Goal: Connect with others: Connect with others

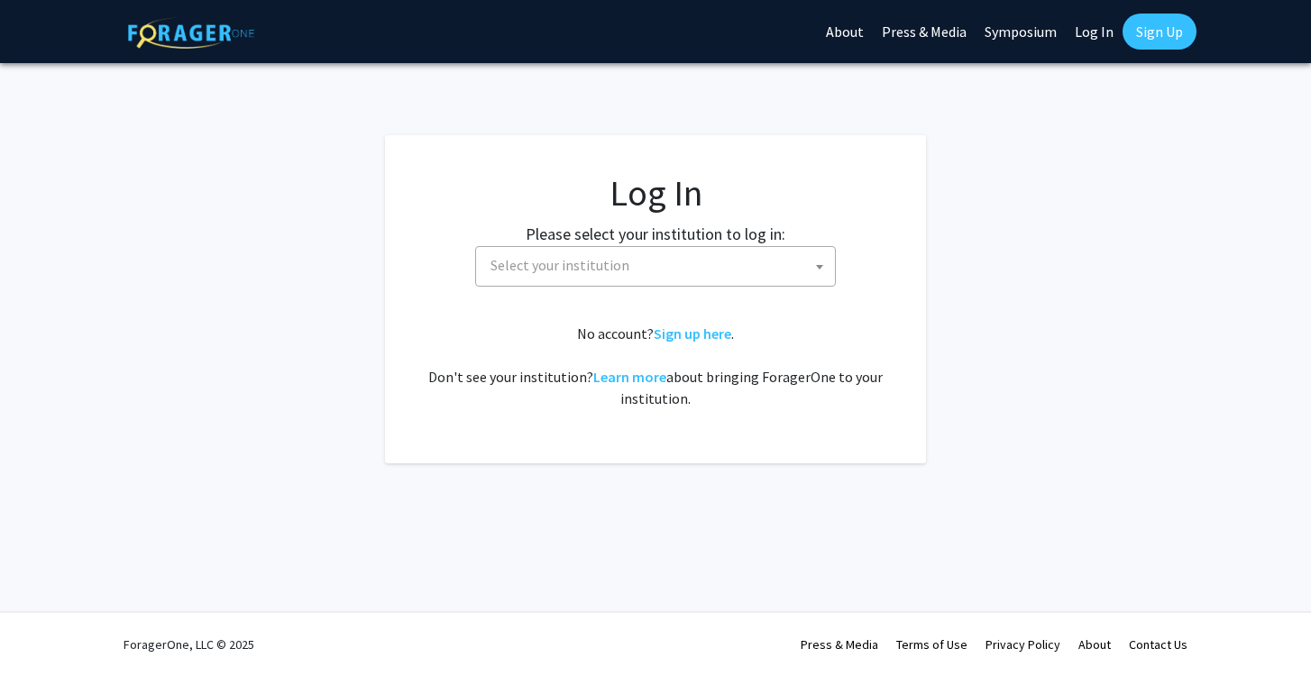
select select
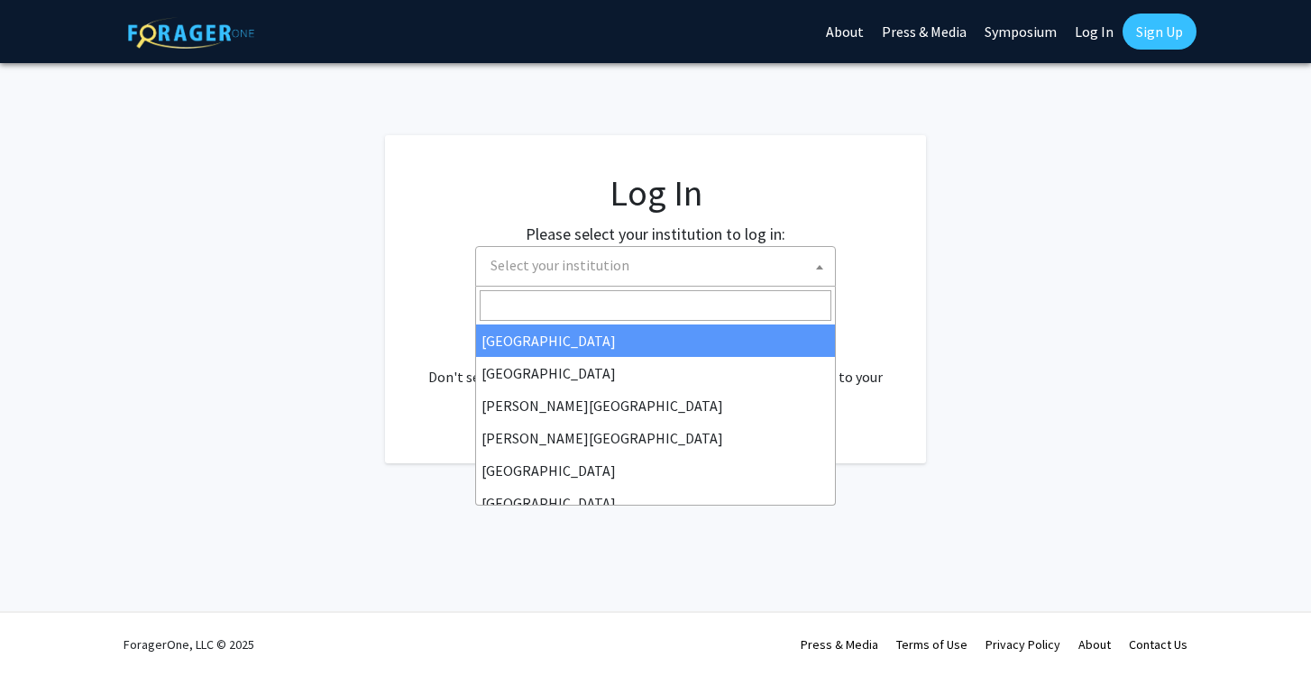
click at [555, 282] on span "Select your institution" at bounding box center [659, 265] width 352 height 37
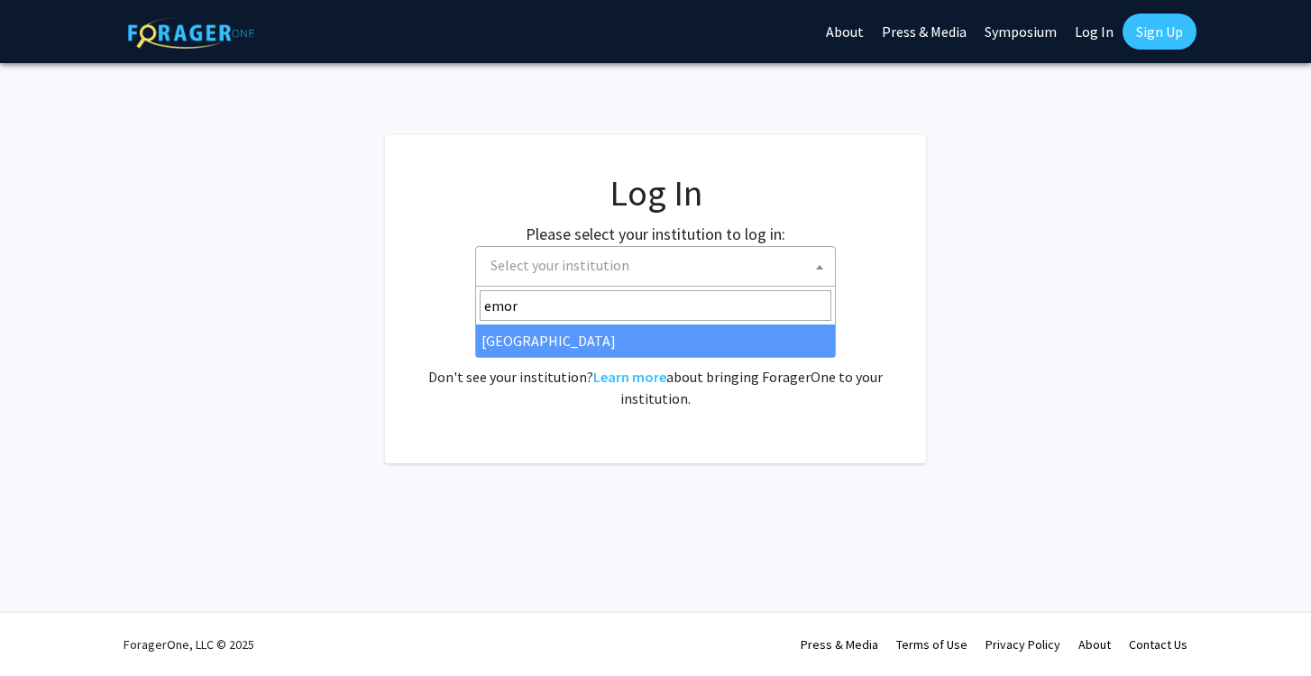
type input "emor"
select select "12"
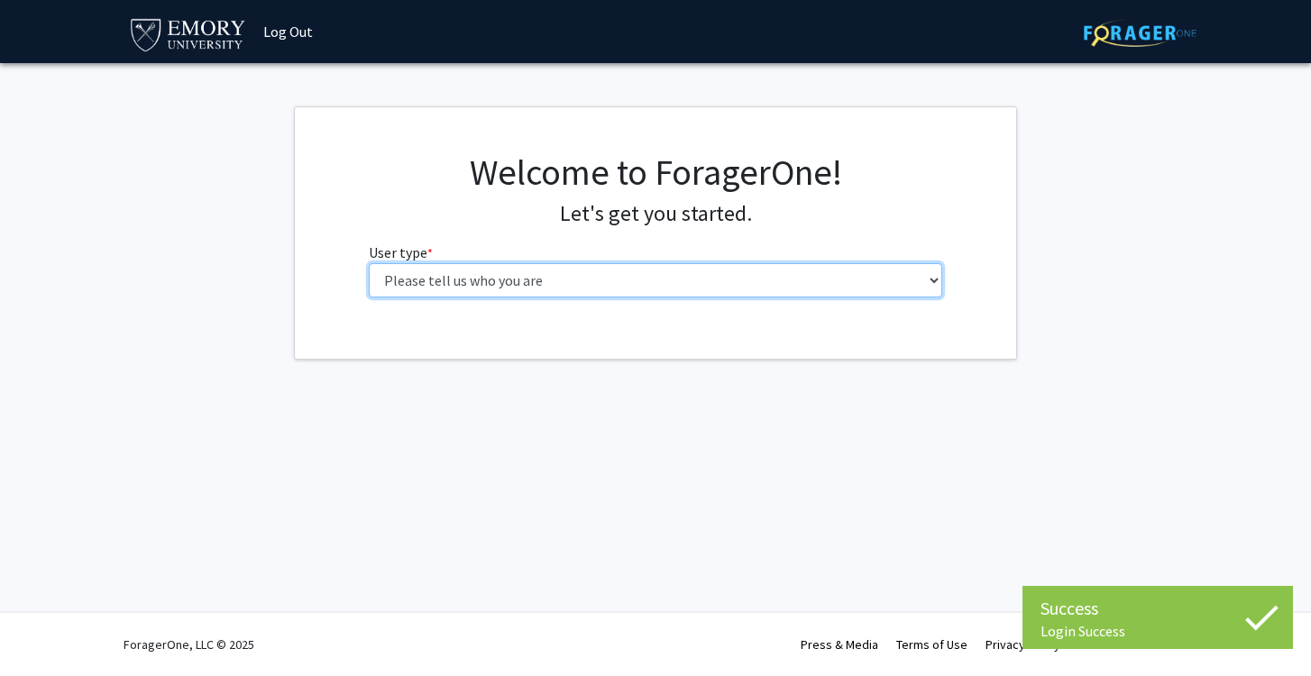
click at [452, 280] on select "Please tell us who you are Undergraduate Student Master's Student Doctoral Cand…" at bounding box center [656, 280] width 574 height 34
select select "1: undergrad"
click at [369, 263] on select "Please tell us who you are Undergraduate Student Master's Student Doctoral Cand…" at bounding box center [656, 280] width 574 height 34
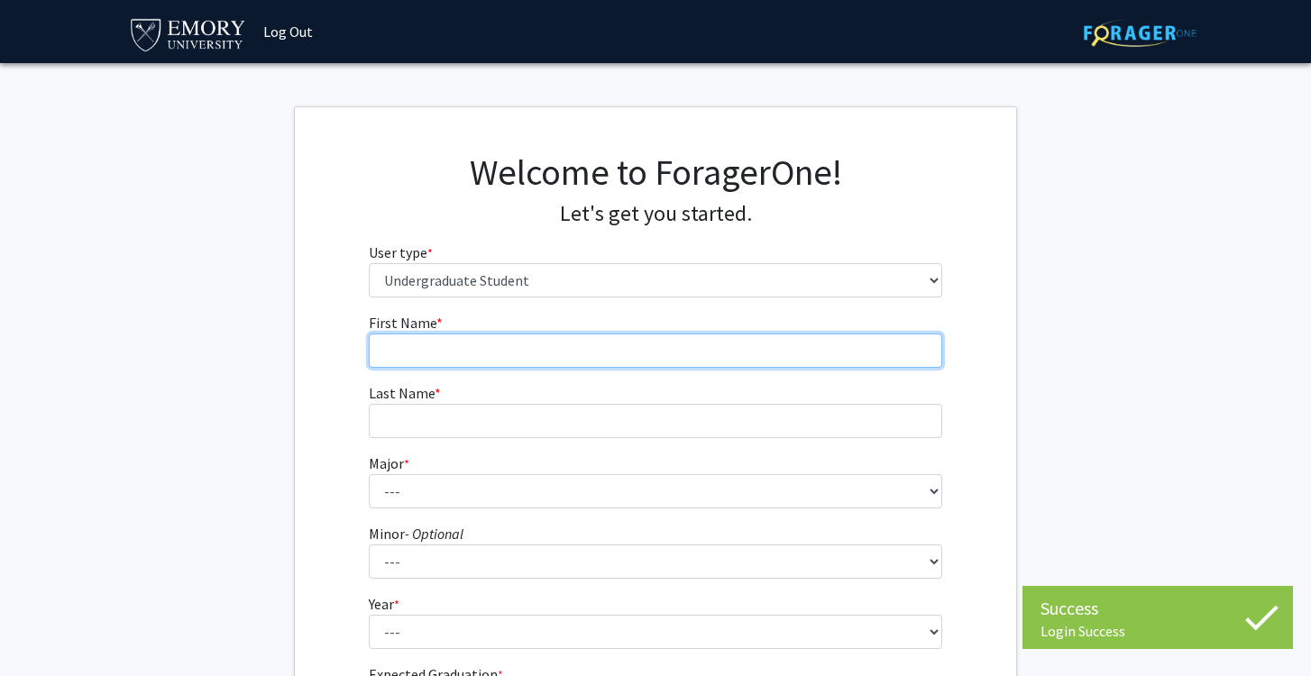
click at [441, 361] on input "First Name * required" at bounding box center [656, 351] width 574 height 34
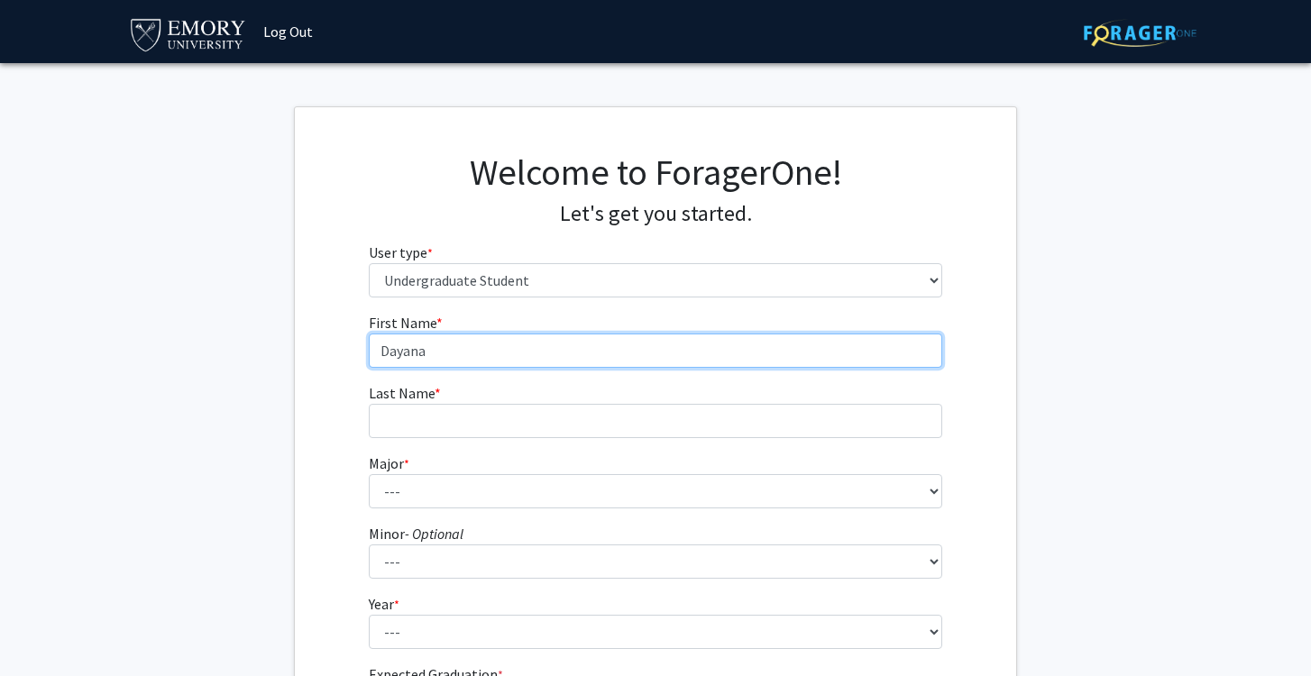
type input "Dayana"
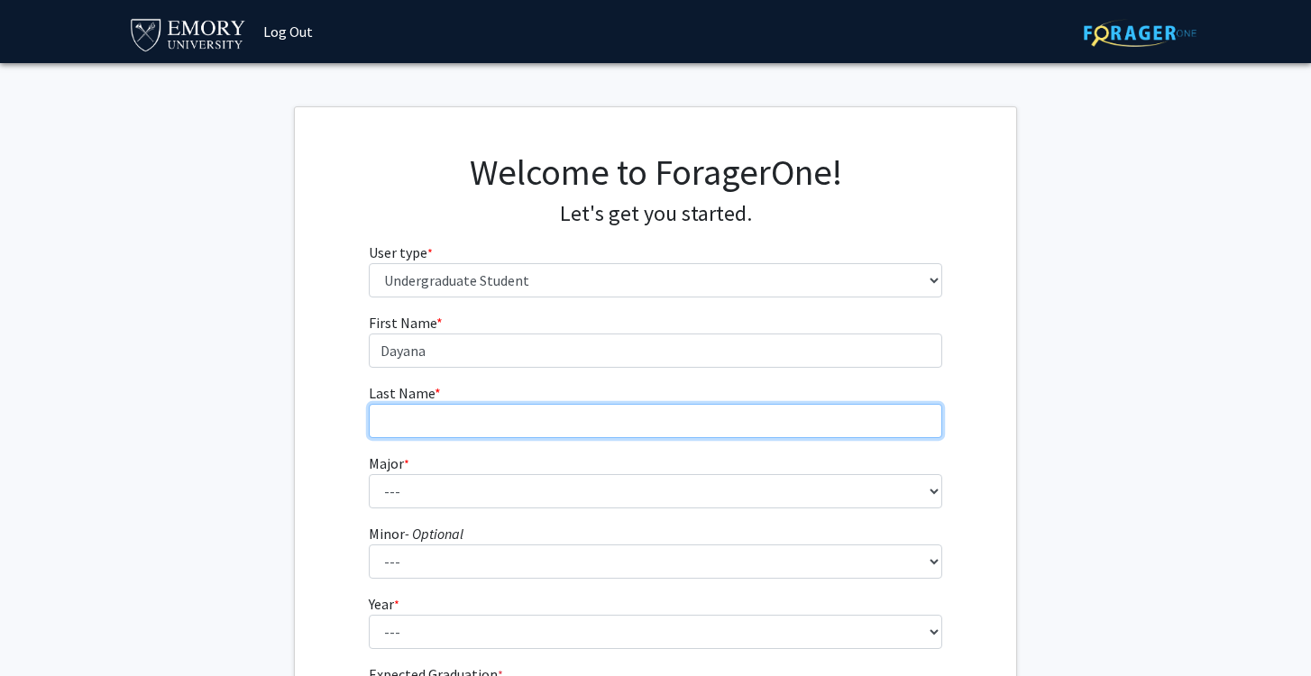
click at [417, 420] on input "Last Name * required" at bounding box center [656, 421] width 574 height 34
type input "Lopez-Medina"
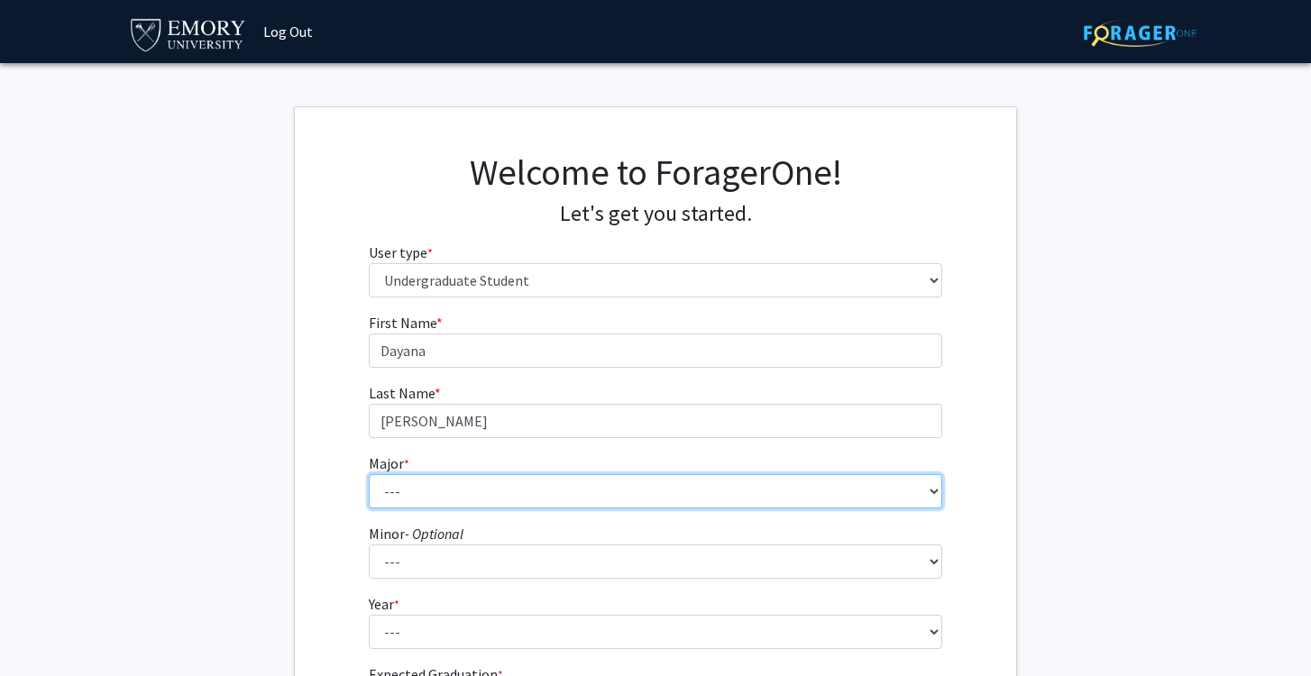
click at [406, 490] on select "--- Accounting African American Studies African Studies American Studies Analyt…" at bounding box center [656, 491] width 574 height 34
click at [369, 474] on select "--- Accounting African American Studies African Studies American Studies Analyt…" at bounding box center [656, 491] width 574 height 34
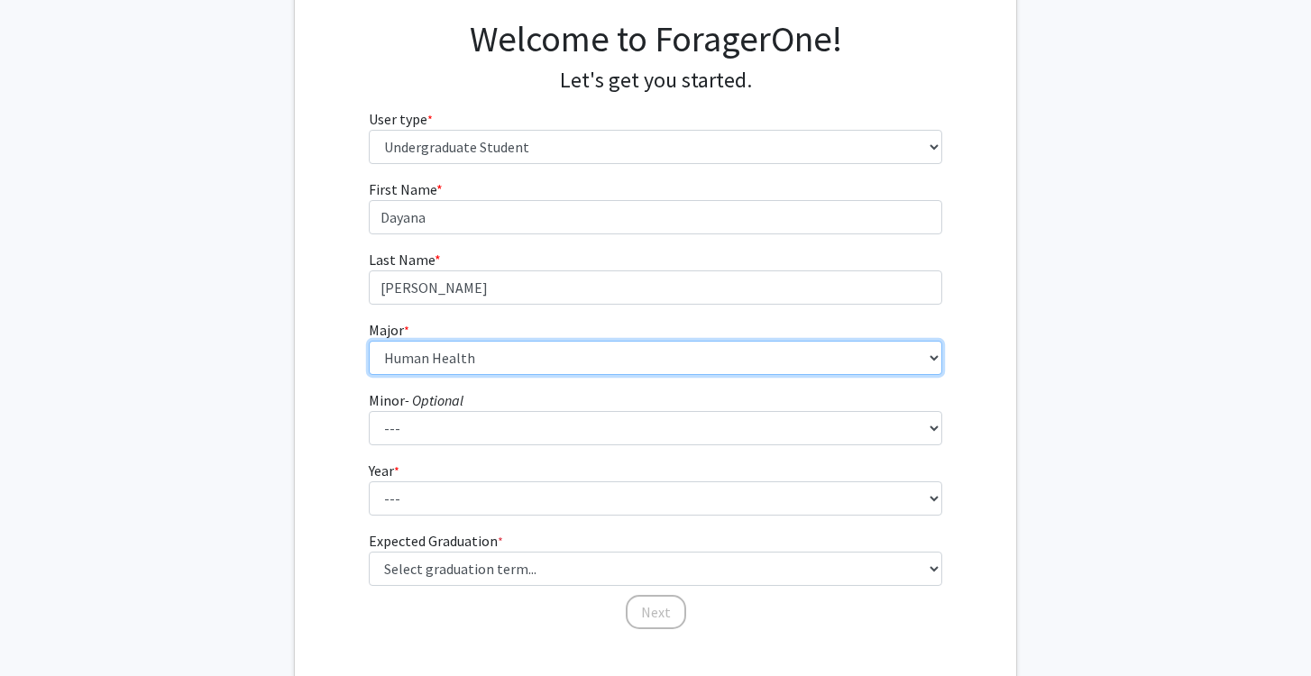
scroll to position [177, 0]
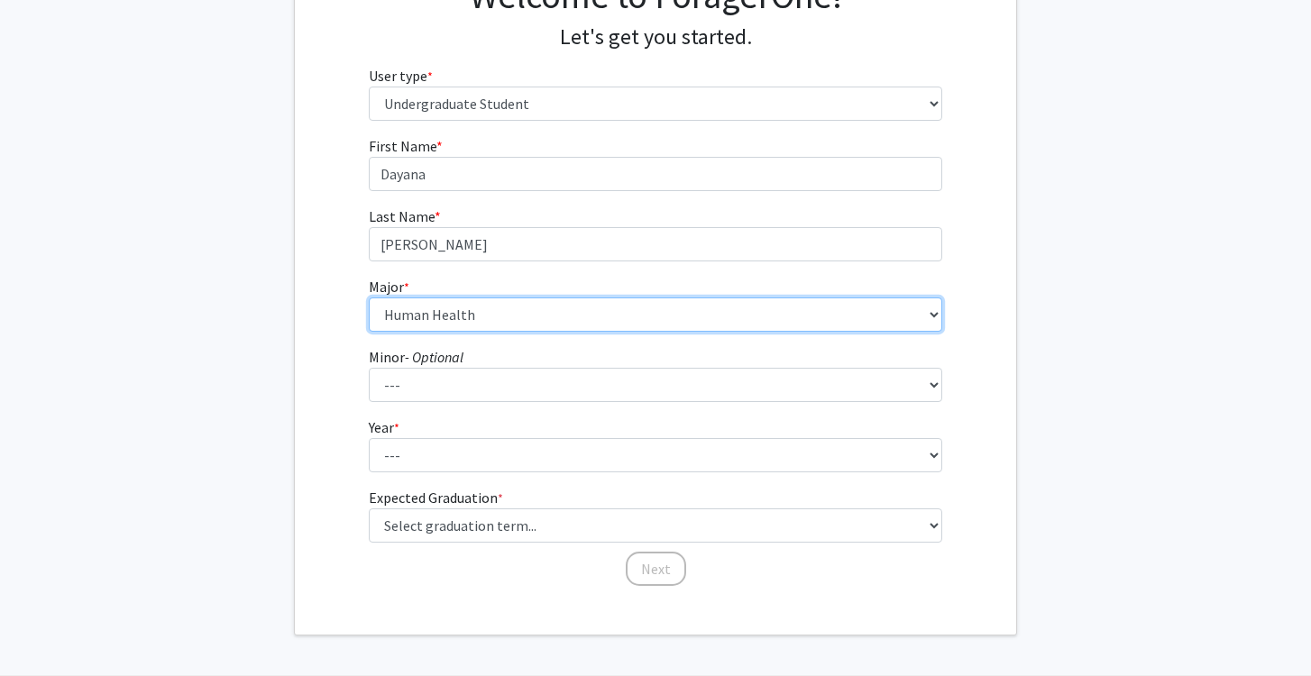
click at [480, 316] on select "--- Accounting African American Studies African Studies American Studies Analyt…" at bounding box center [656, 315] width 574 height 34
select select "57: 1017"
click at [369, 298] on select "--- Accounting African American Studies African Studies American Studies Analyt…" at bounding box center [656, 315] width 574 height 34
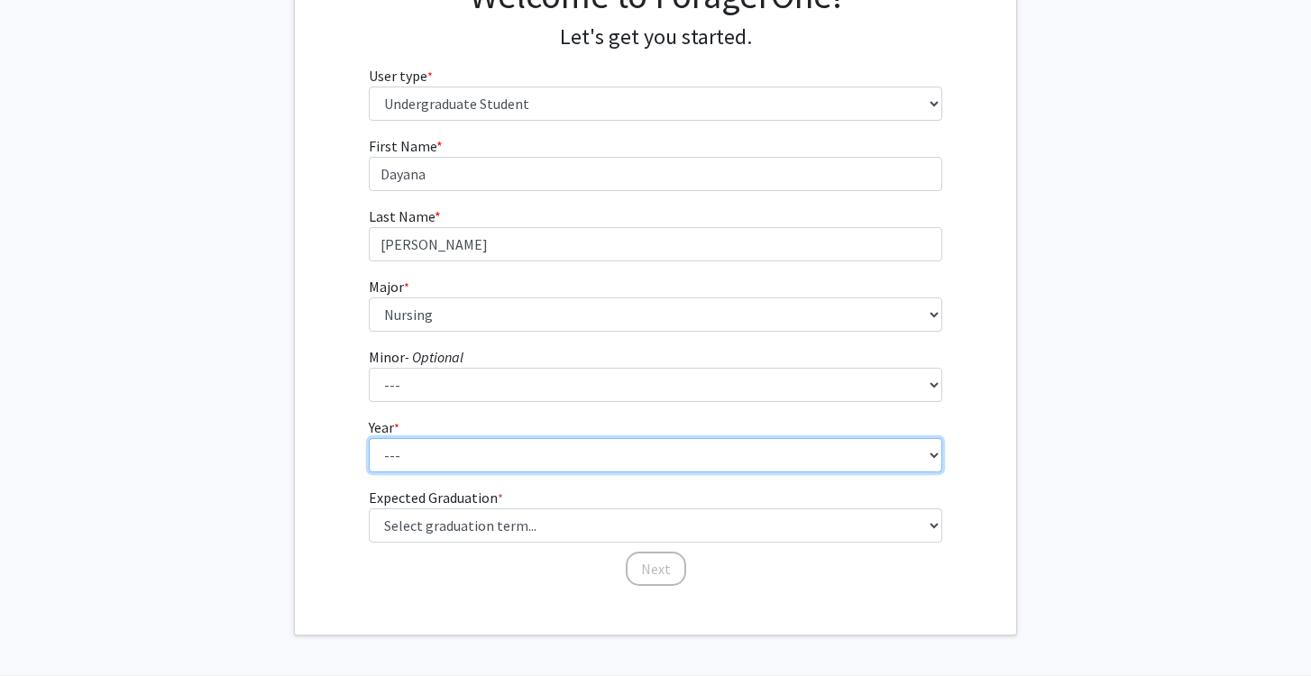
click at [418, 452] on select "--- First-year Sophomore Junior Senior Postbaccalaureate Certificate" at bounding box center [656, 455] width 574 height 34
select select "1: first-year"
click at [369, 438] on select "--- First-year Sophomore Junior Senior Postbaccalaureate Certificate" at bounding box center [656, 455] width 574 height 34
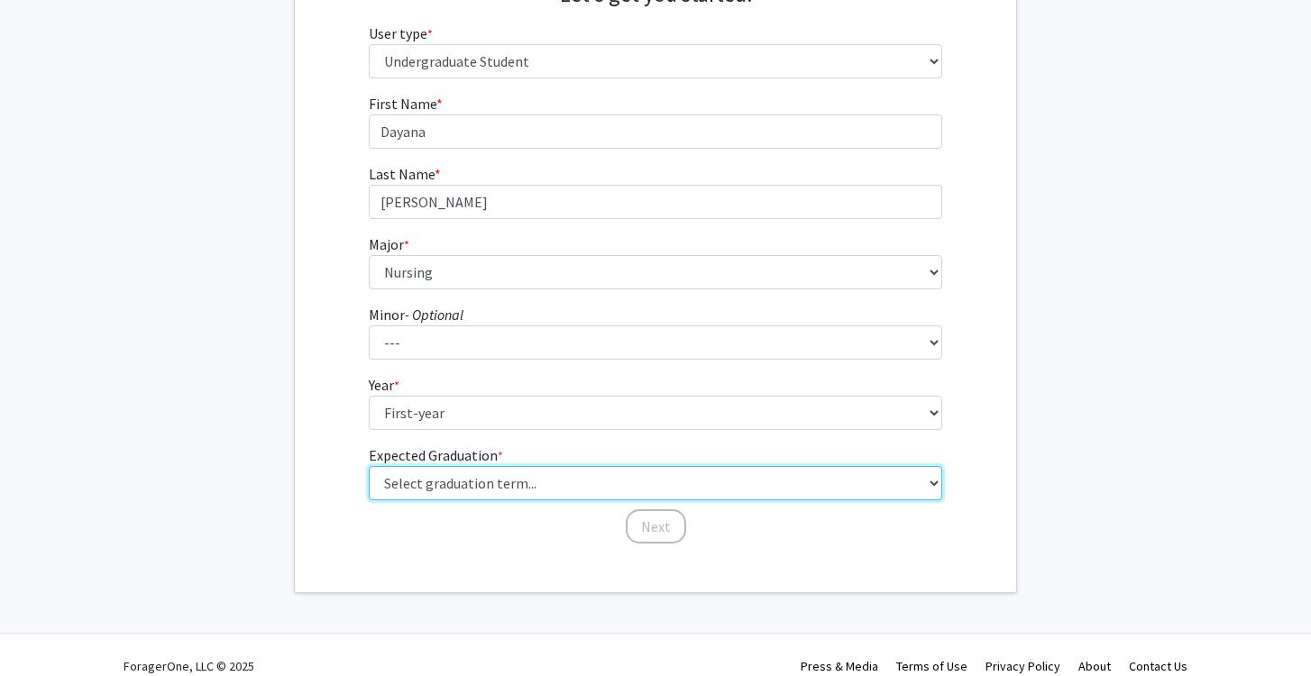
click at [454, 488] on select "Select graduation term... Spring 2025 Summer 2025 Fall 2025 Winter 2025 Spring …" at bounding box center [656, 483] width 574 height 34
click at [494, 484] on select "Select graduation term... Spring 2025 Summer 2025 Fall 2025 Winter 2025 Spring …" at bounding box center [656, 483] width 574 height 34
select select "17: spring_2029"
click at [369, 466] on select "Select graduation term... Spring 2025 Summer 2025 Fall 2025 Winter 2025 Spring …" at bounding box center [656, 483] width 574 height 34
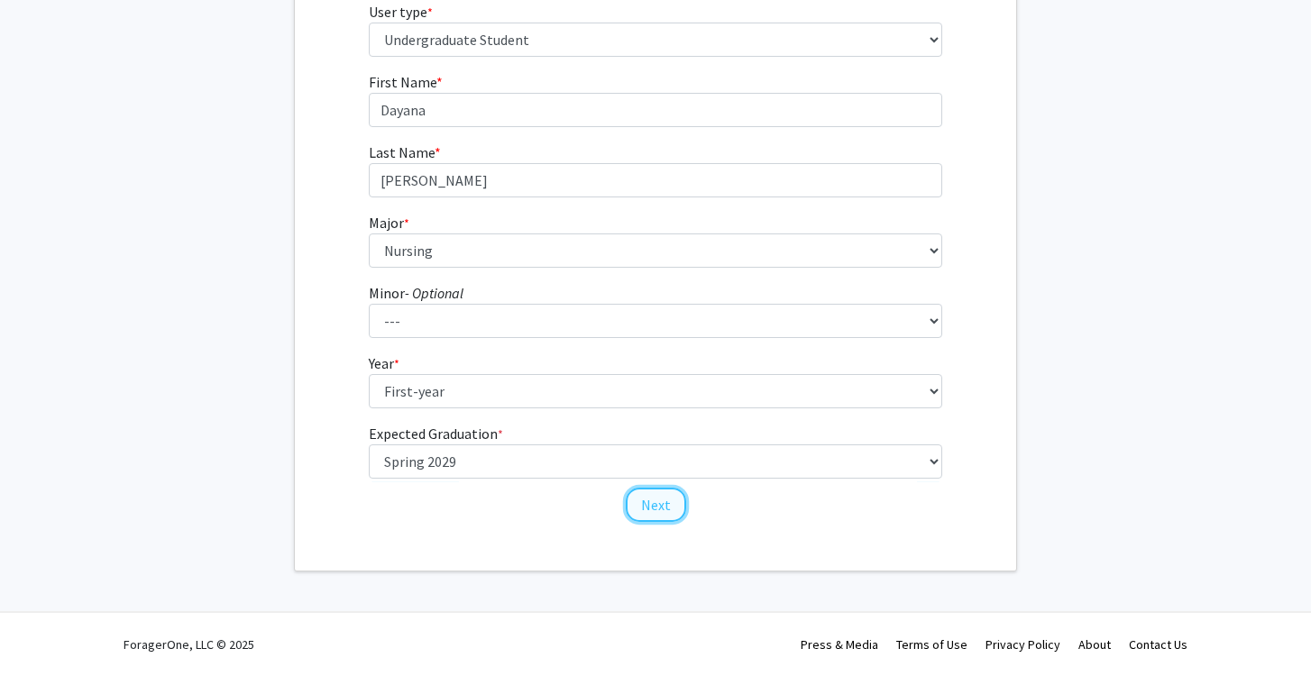
click at [664, 515] on button "Next" at bounding box center [656, 505] width 60 height 34
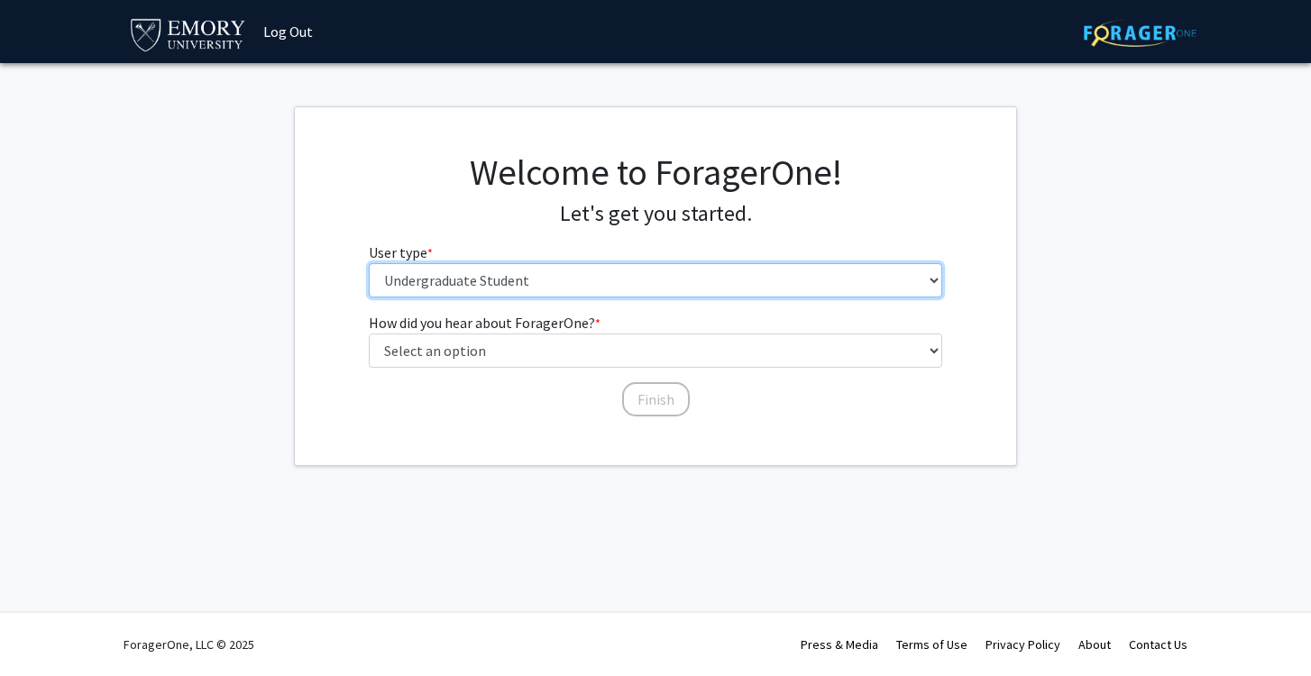
click at [536, 290] on select "Please tell us who you are Undergraduate Student Master's Student Doctoral Cand…" at bounding box center [656, 280] width 574 height 34
click at [369, 263] on select "Please tell us who you are Undergraduate Student Master's Student Doctoral Cand…" at bounding box center [656, 280] width 574 height 34
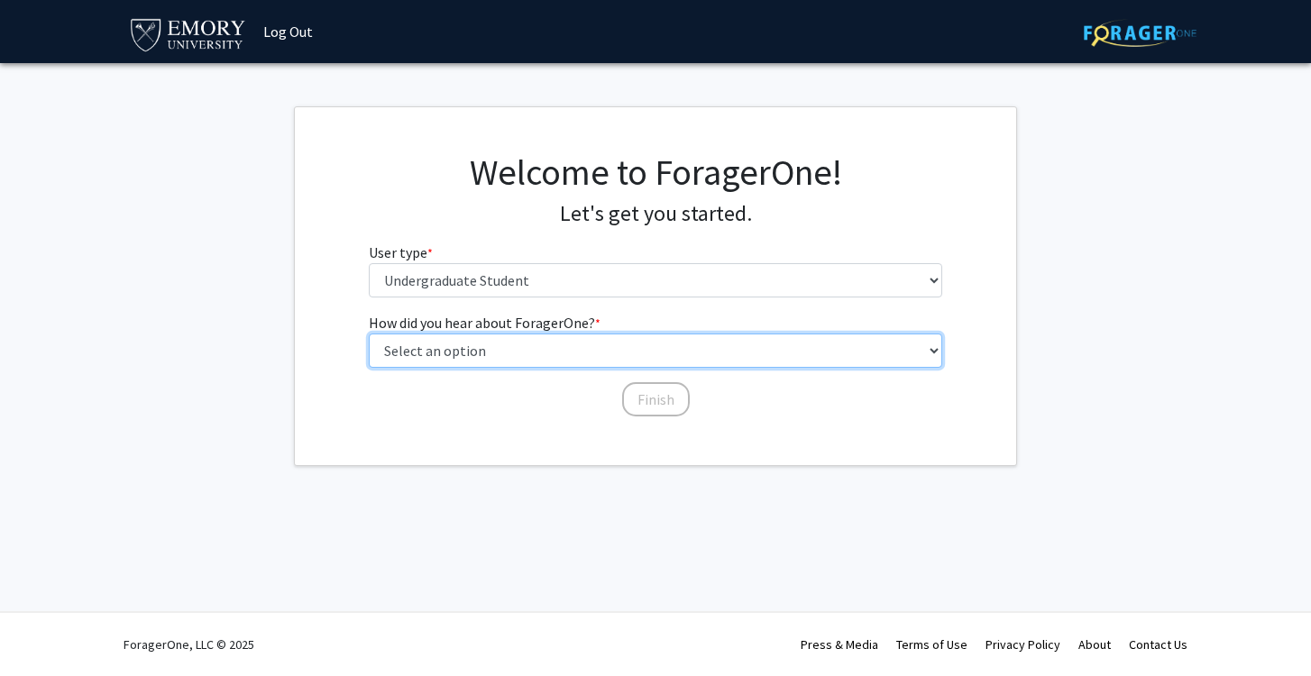
click at [479, 346] on select "Select an option Peer/student recommendation Faculty/staff recommendation Unive…" at bounding box center [656, 351] width 574 height 34
select select "4: university_email"
click at [369, 334] on select "Select an option Peer/student recommendation Faculty/staff recommendation Unive…" at bounding box center [656, 351] width 574 height 34
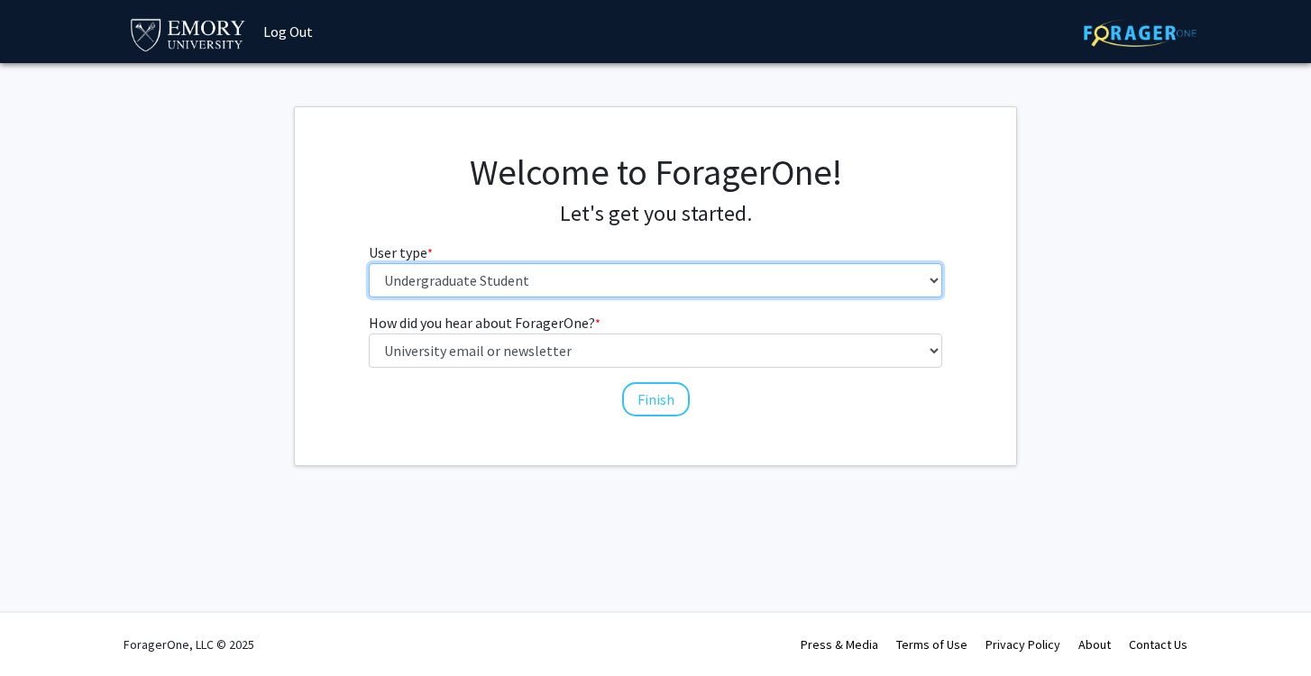
click at [506, 278] on select "Please tell us who you are Undergraduate Student Master's Student Doctoral Cand…" at bounding box center [656, 280] width 574 height 34
click at [369, 263] on select "Please tell us who you are Undergraduate Student Master's Student Doctoral Cand…" at bounding box center [656, 280] width 574 height 34
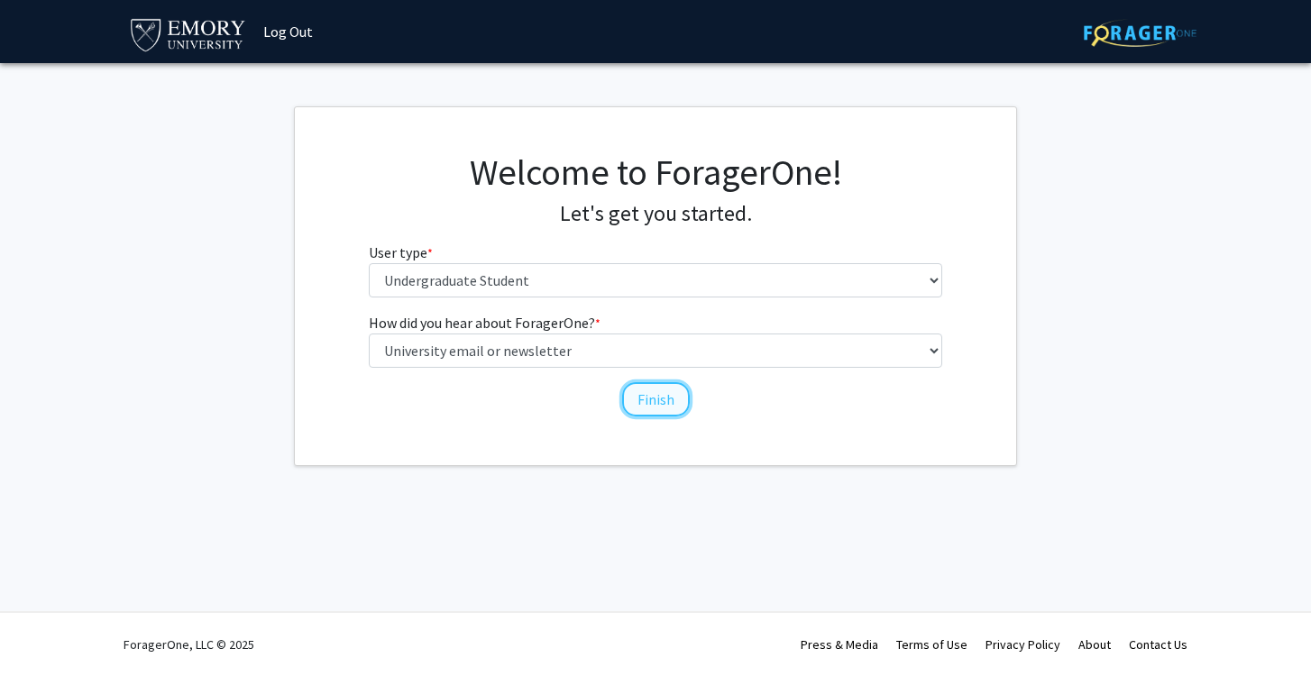
click at [665, 412] on button "Finish" at bounding box center [656, 399] width 68 height 34
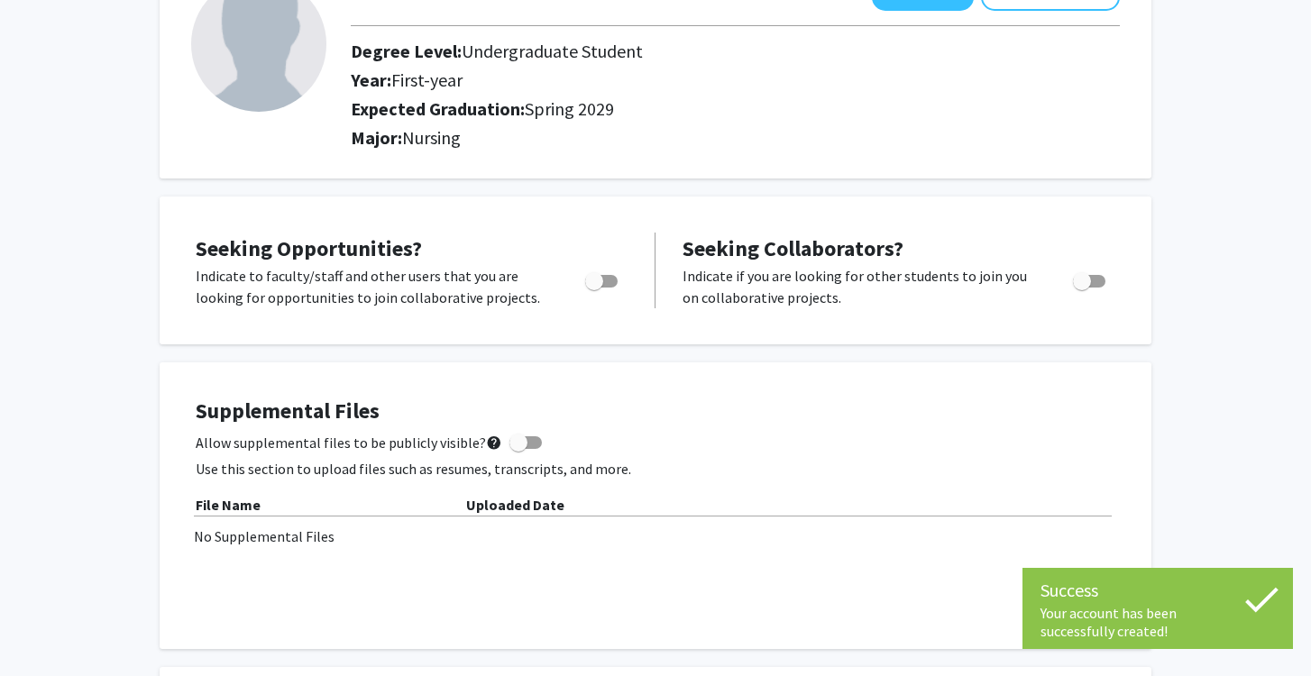
scroll to position [152, 0]
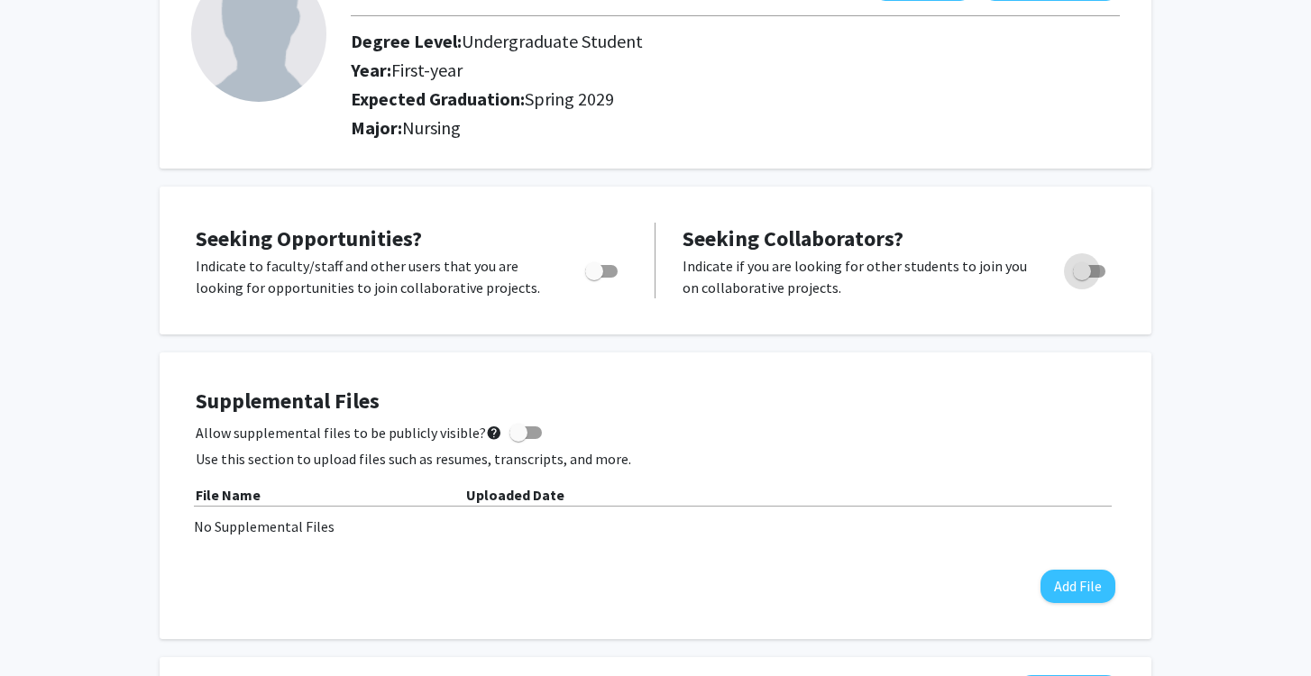
click at [1095, 266] on span "Toggle" at bounding box center [1089, 271] width 32 height 13
click at [1082, 278] on input "Would you like to receive other student requests to work with you?" at bounding box center [1081, 278] width 1 height 1
checkbox input "true"
click at [605, 270] on span "Toggle" at bounding box center [601, 271] width 32 height 13
click at [594, 278] on input "Are you actively seeking opportunities?" at bounding box center [593, 278] width 1 height 1
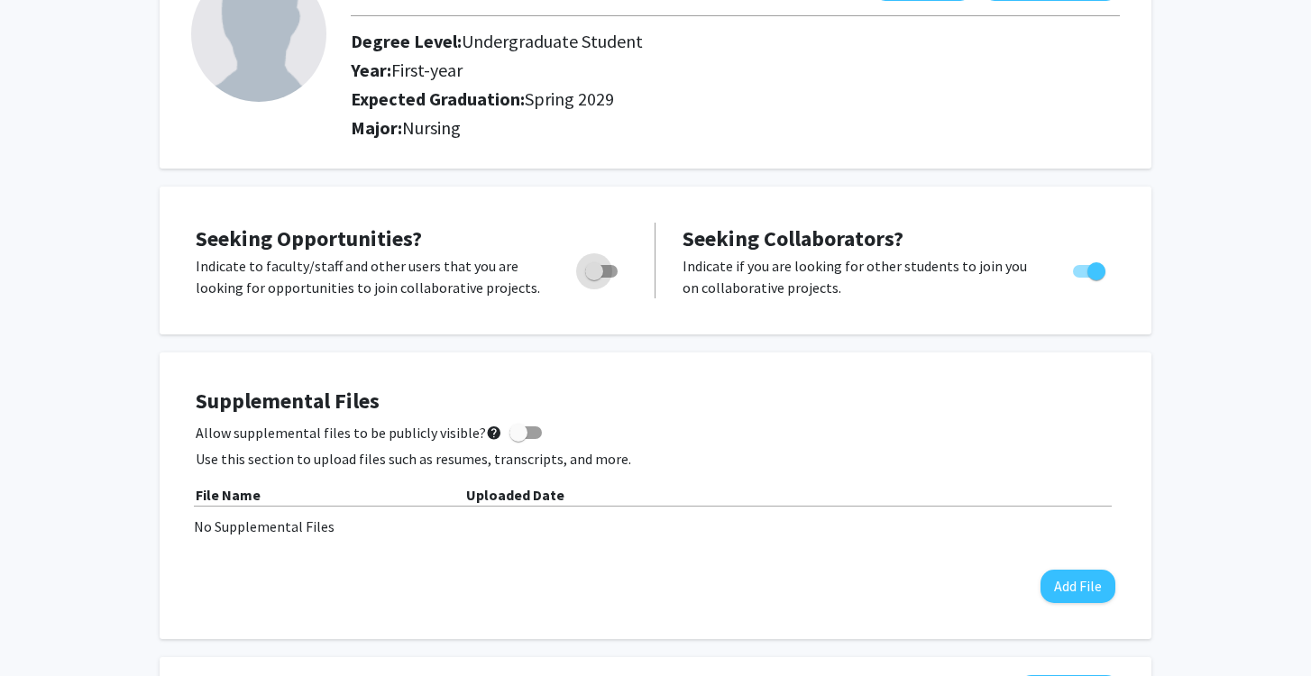
checkbox input "true"
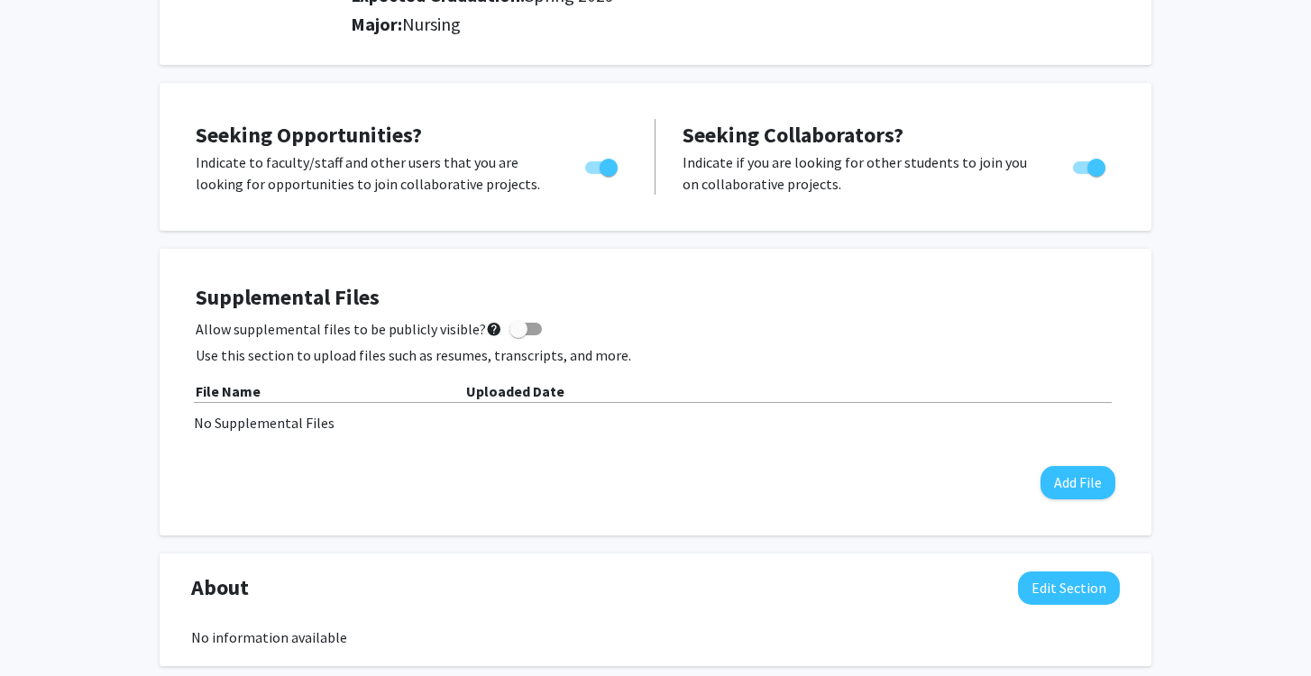
scroll to position [260, 0]
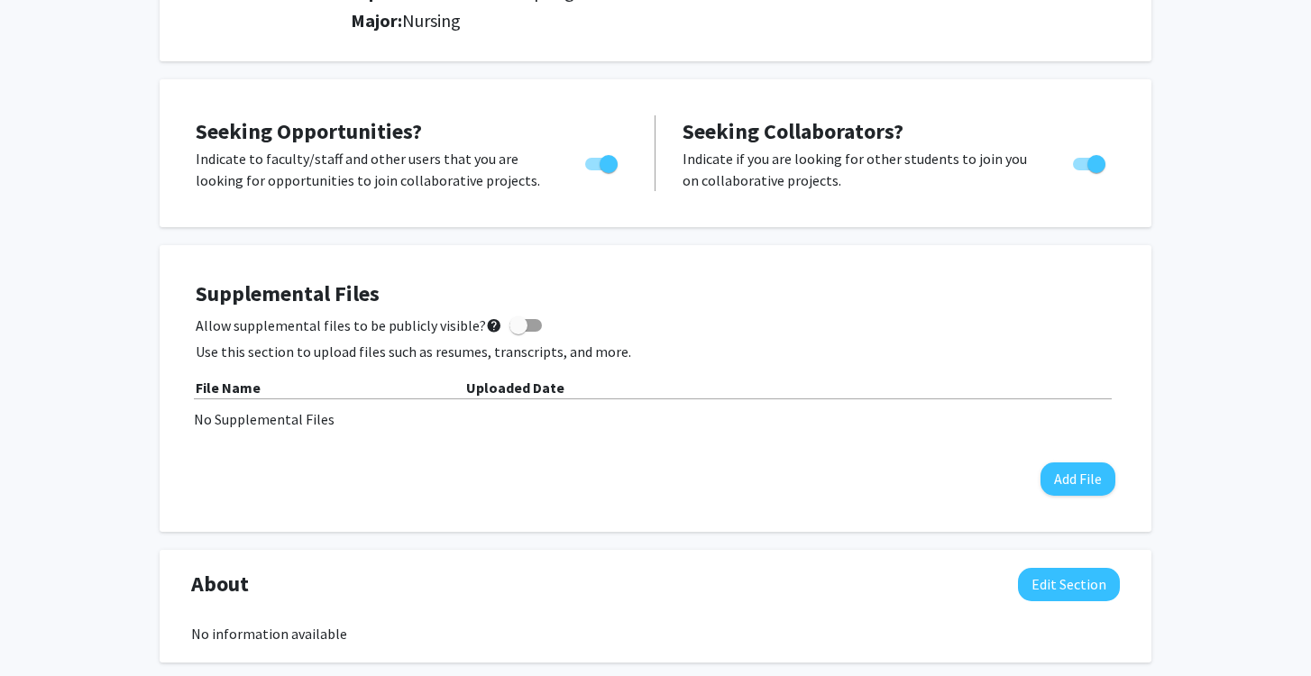
click at [520, 329] on span at bounding box center [525, 325] width 32 height 13
click at [518, 332] on input "Allow supplemental files to be publicly visible? help" at bounding box center [518, 332] width 1 height 1
checkbox input "true"
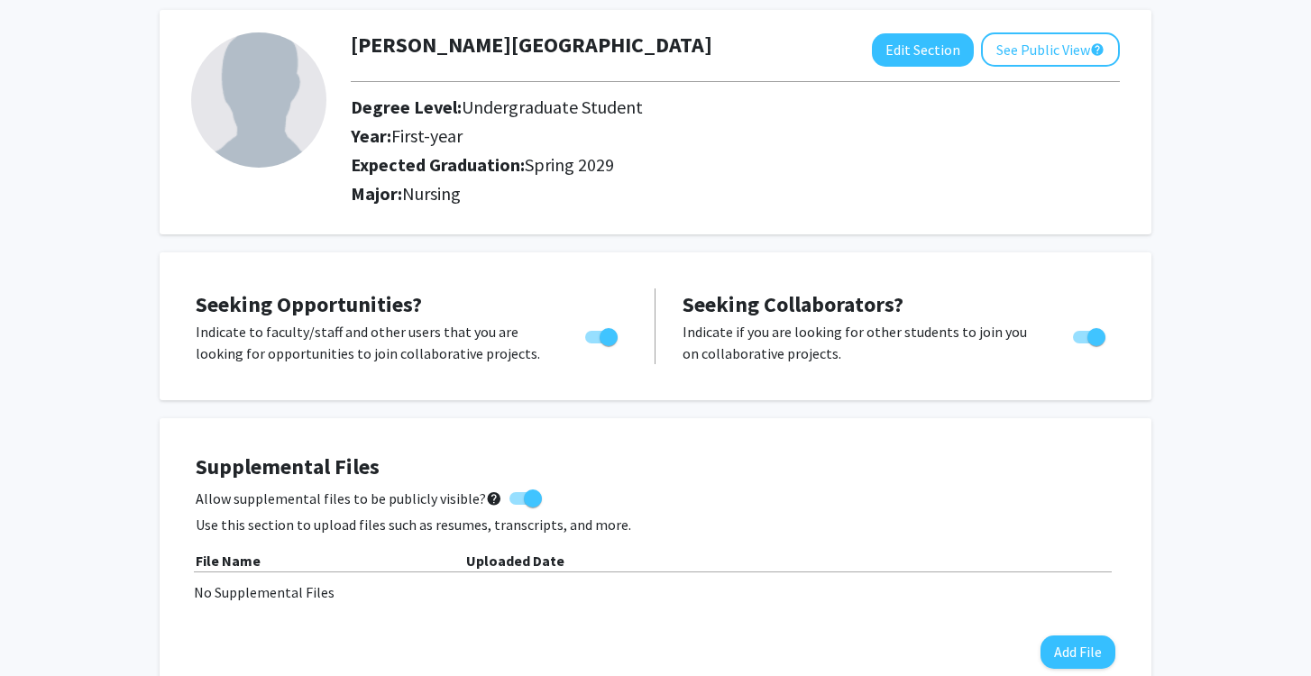
scroll to position [0, 0]
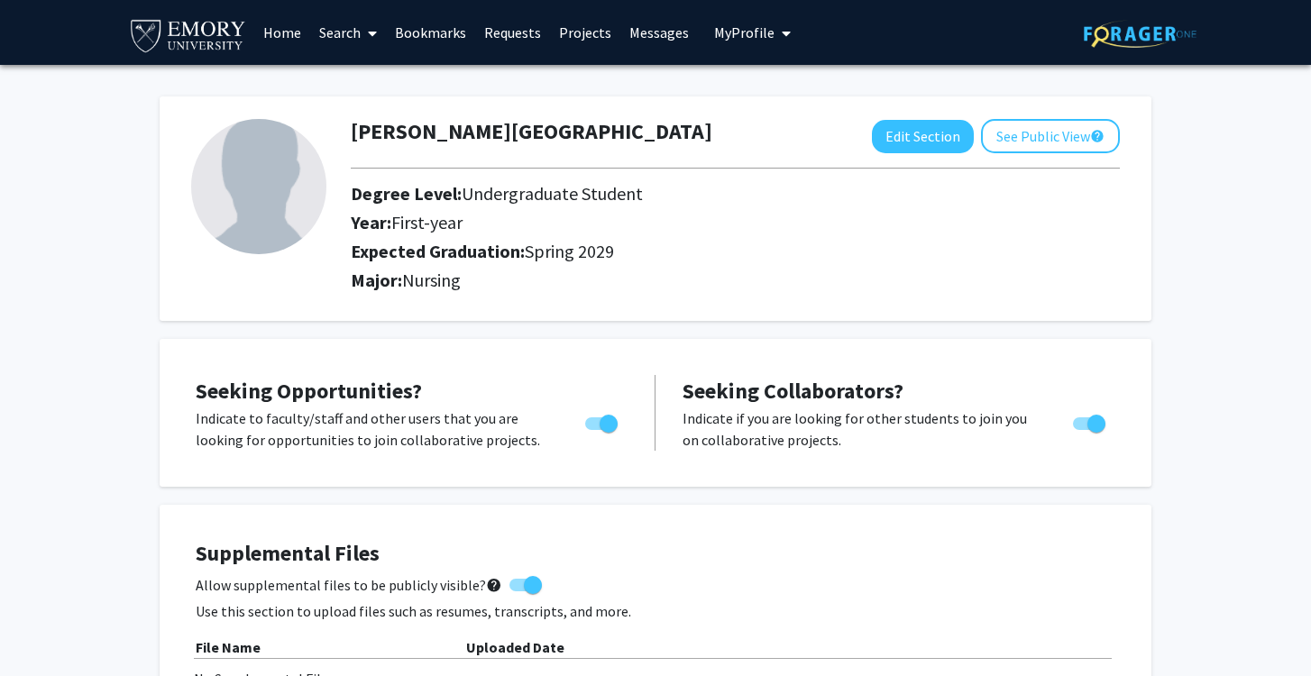
click at [356, 28] on link "Search" at bounding box center [348, 32] width 76 height 63
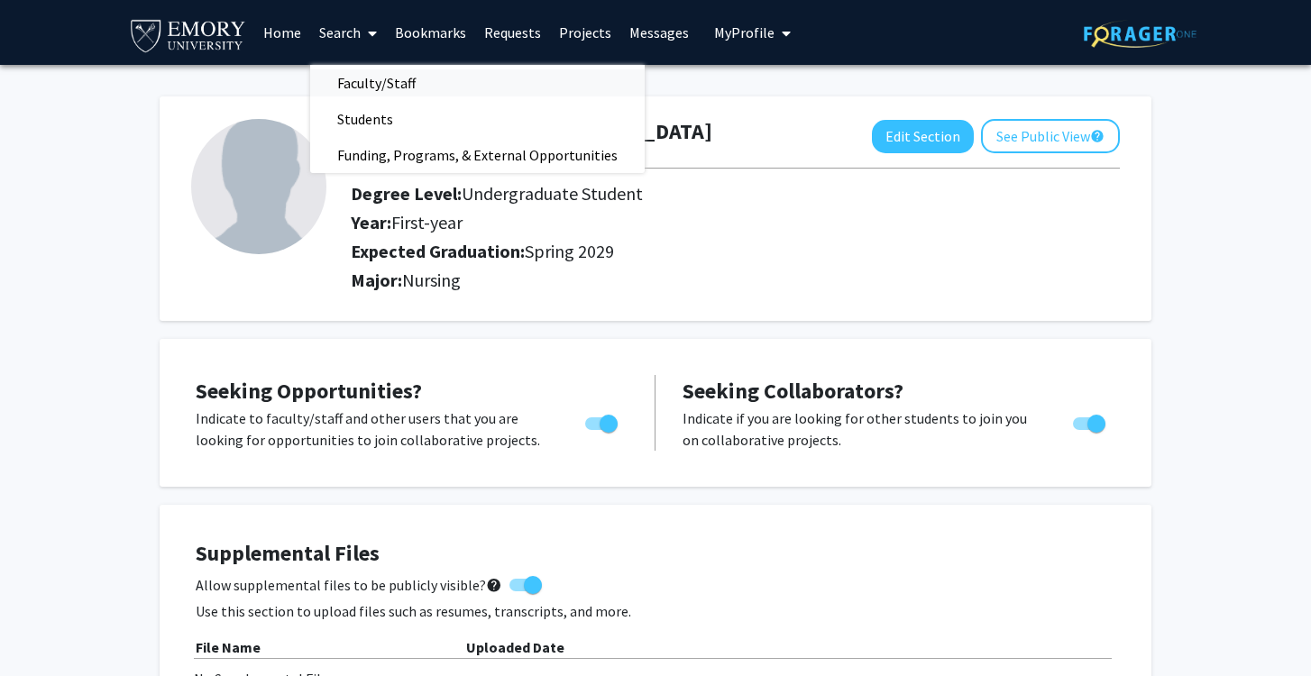
click at [369, 78] on span "Faculty/Staff" at bounding box center [376, 83] width 133 height 36
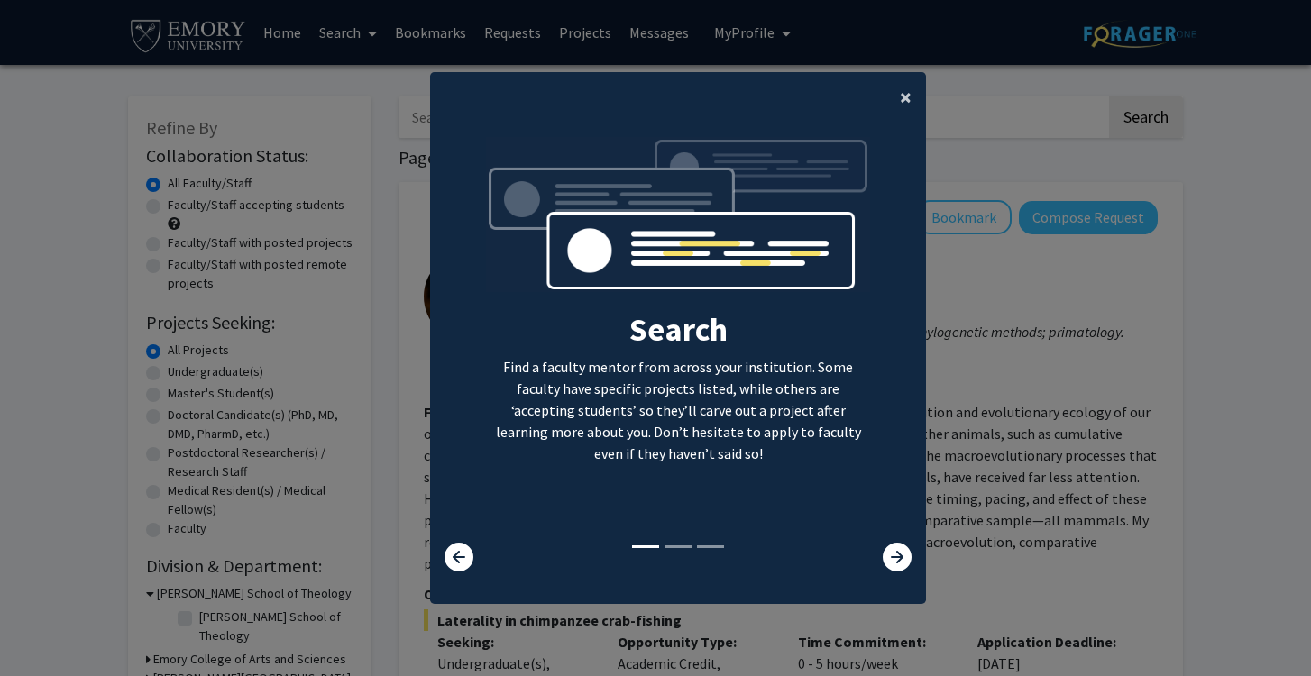
click at [901, 100] on span "×" at bounding box center [906, 97] width 12 height 28
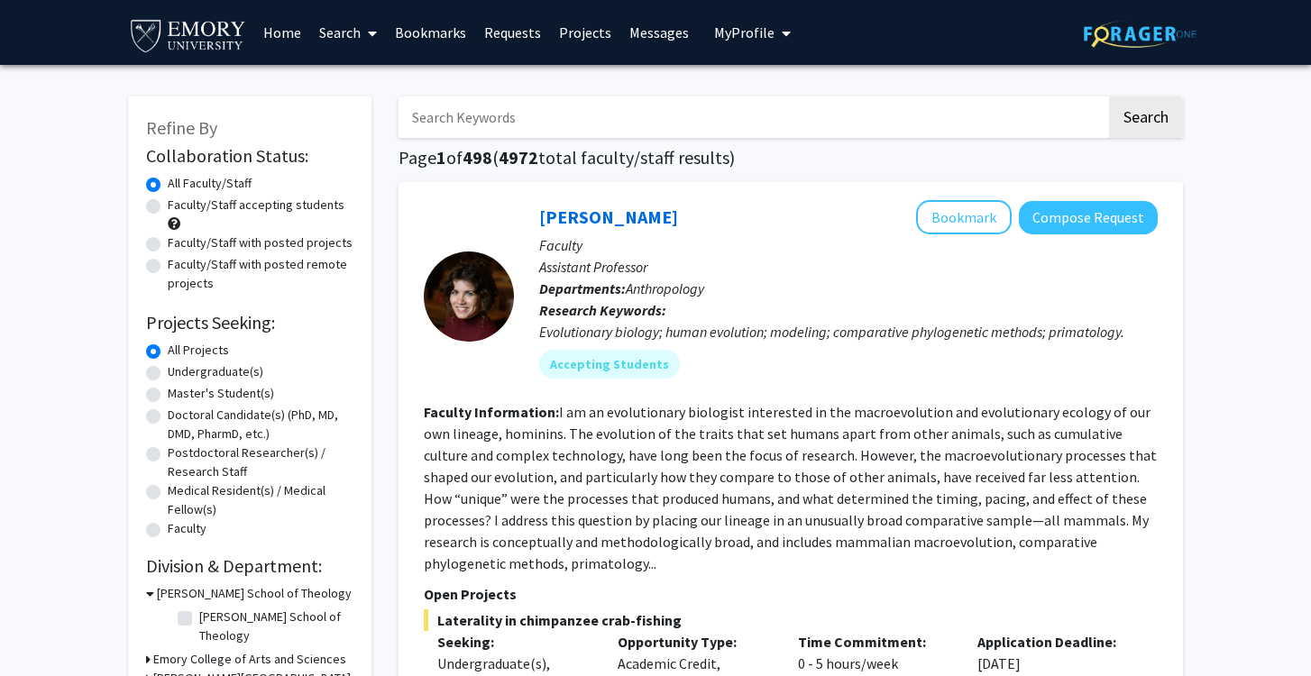
click at [161, 204] on div "Faculty/Staff accepting students" at bounding box center [249, 215] width 207 height 38
click at [168, 207] on label "Faculty/Staff accepting students" at bounding box center [256, 205] width 177 height 19
click at [168, 207] on input "Faculty/Staff accepting students" at bounding box center [174, 202] width 12 height 12
radio input "true"
click at [161, 370] on div "Undergraduate(s)" at bounding box center [249, 373] width 207 height 22
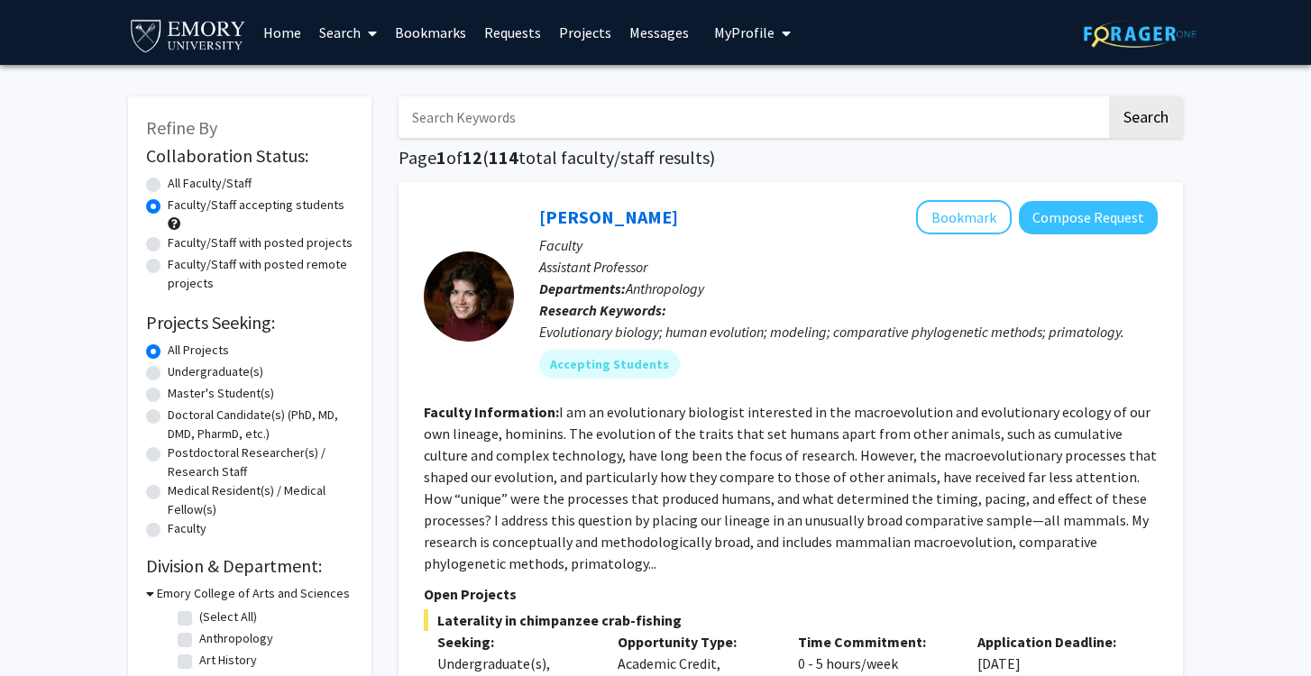
click at [168, 371] on label "Undergraduate(s)" at bounding box center [216, 371] width 96 height 19
click at [168, 371] on input "Undergraduate(s)" at bounding box center [174, 368] width 12 height 12
radio input "true"
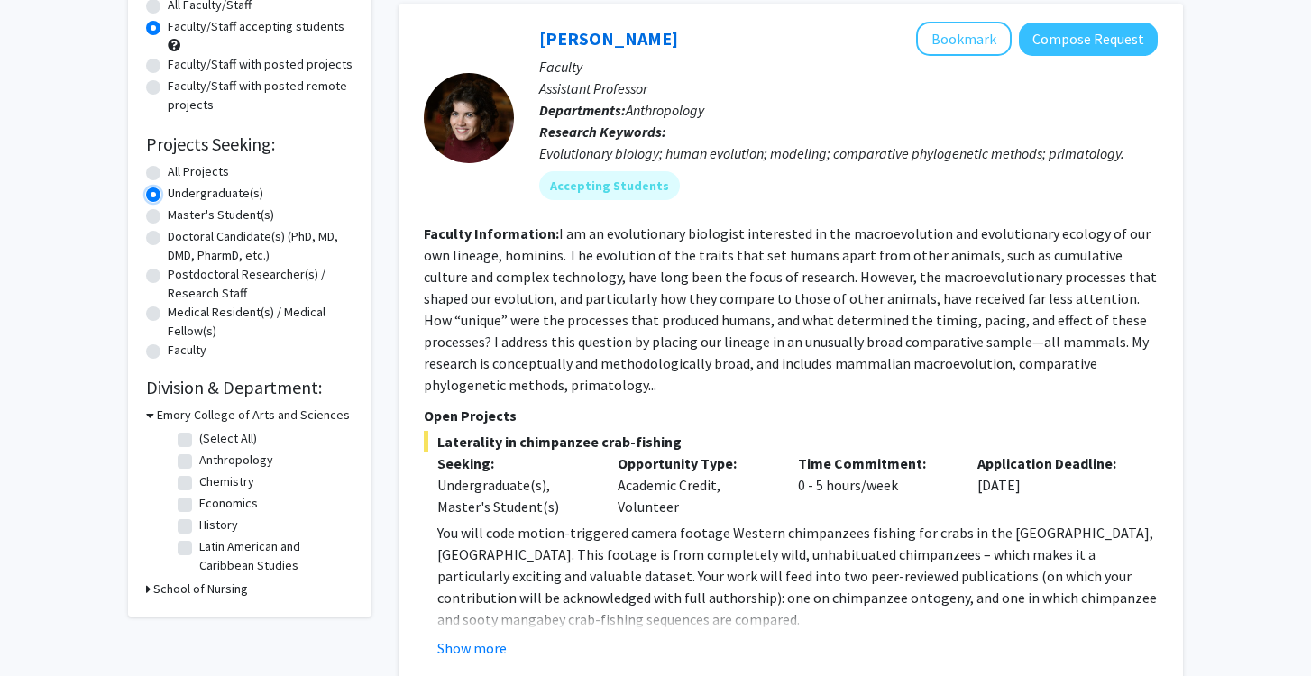
scroll to position [236, 0]
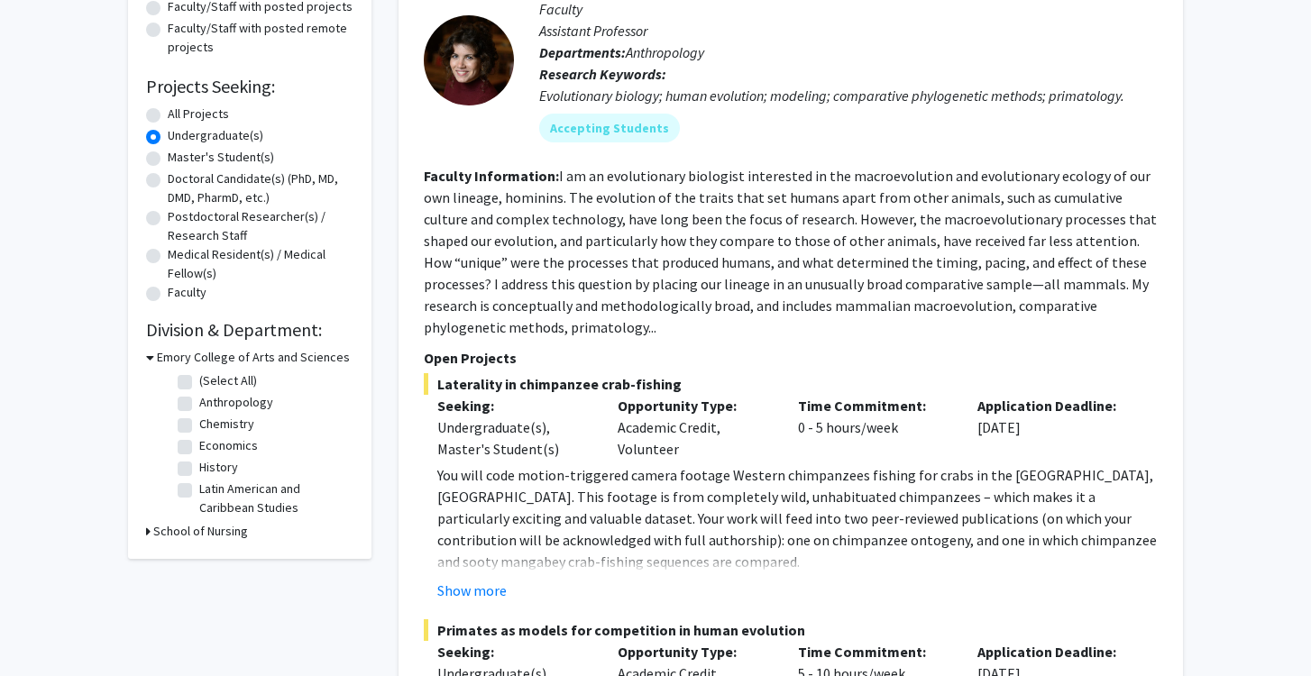
click at [206, 532] on h3 "School of Nursing" at bounding box center [200, 531] width 95 height 19
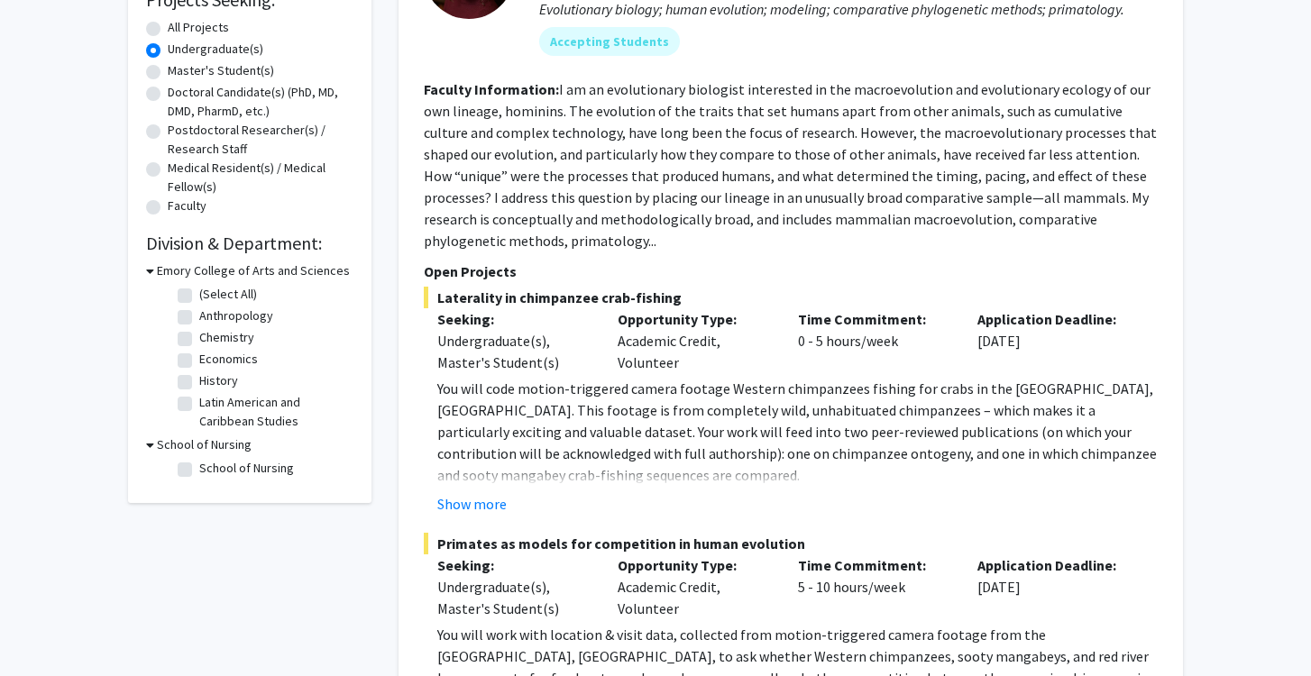
scroll to position [341, 0]
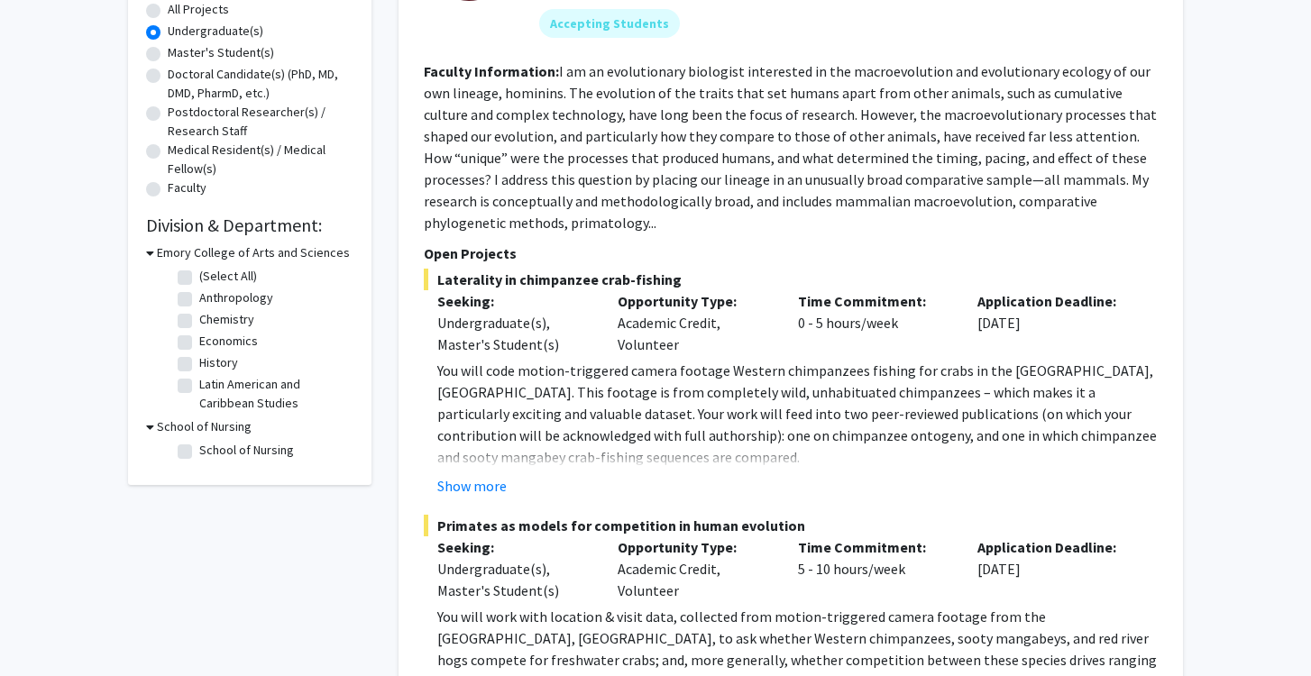
click at [199, 457] on label "School of Nursing" at bounding box center [246, 450] width 95 height 19
click at [199, 453] on input "School of Nursing" at bounding box center [205, 447] width 12 height 12
checkbox input "true"
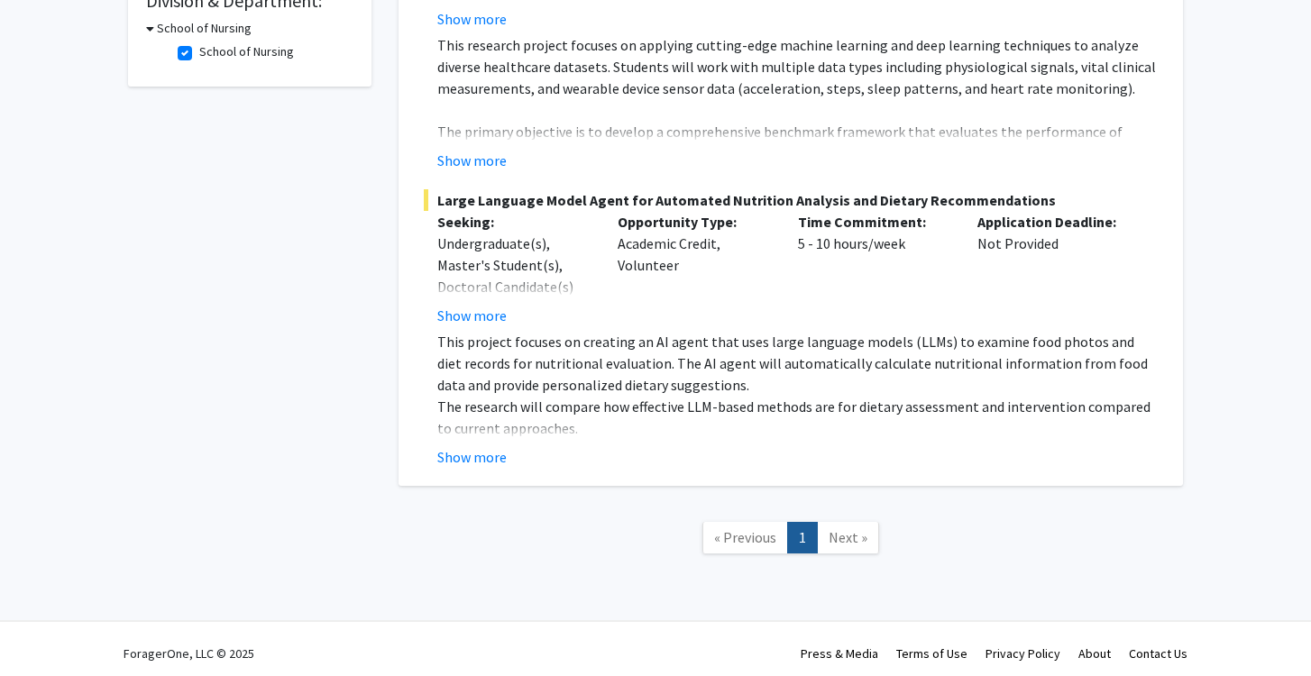
scroll to position [547, 0]
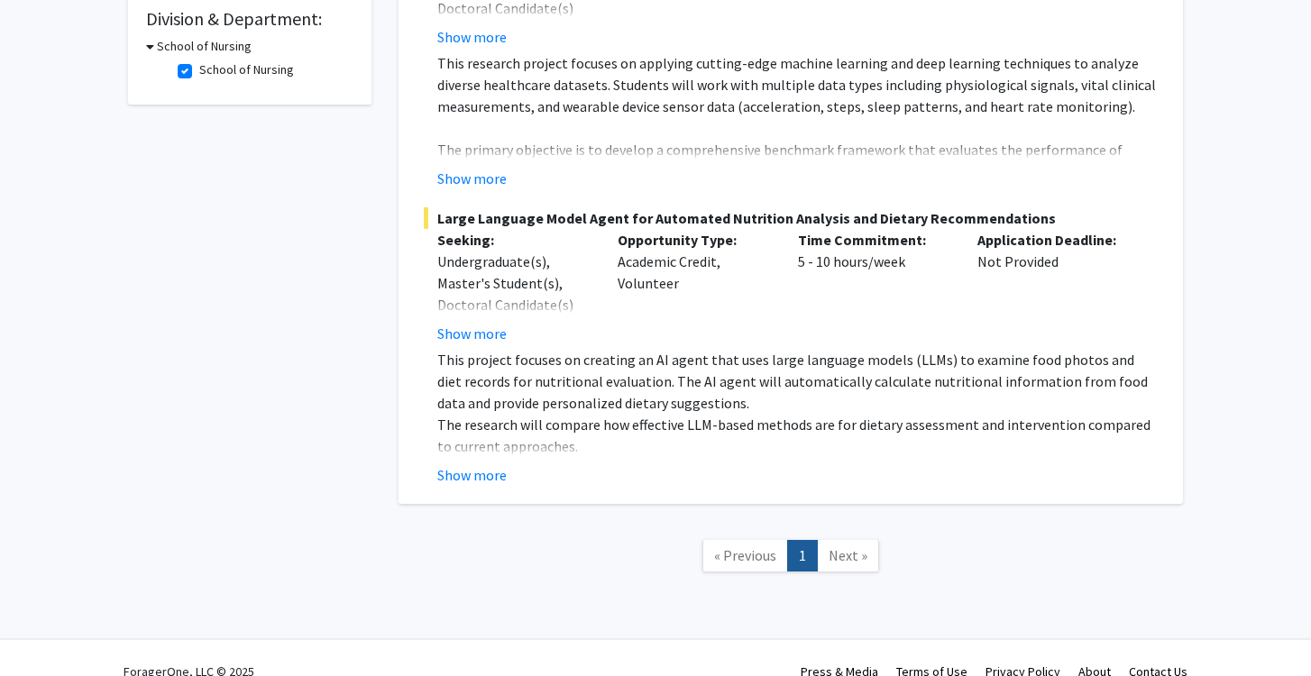
click at [839, 555] on span "Next »" at bounding box center [848, 555] width 39 height 18
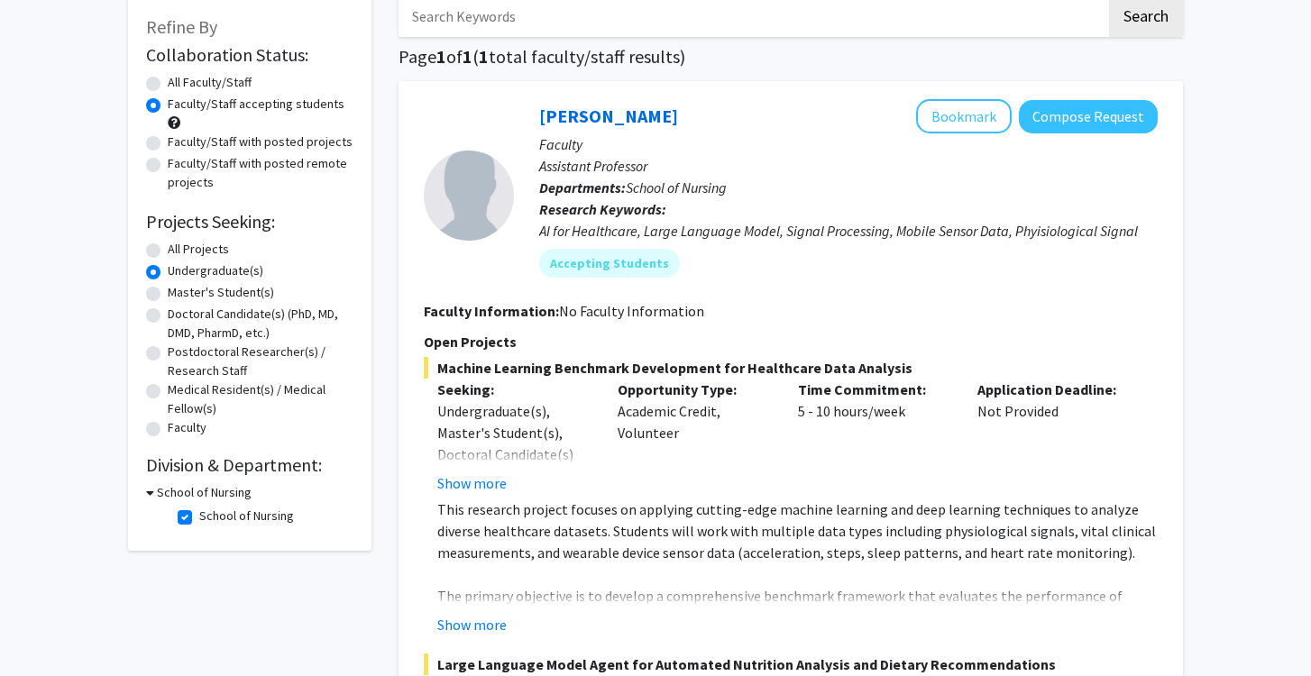
scroll to position [99, 0]
click at [188, 492] on h3 "School of Nursing" at bounding box center [204, 494] width 95 height 19
click at [188, 485] on h3 "School of Nursing" at bounding box center [200, 494] width 95 height 19
click at [199, 518] on label "School of Nursing" at bounding box center [246, 518] width 95 height 19
click at [199, 518] on input "School of Nursing" at bounding box center [205, 515] width 12 height 12
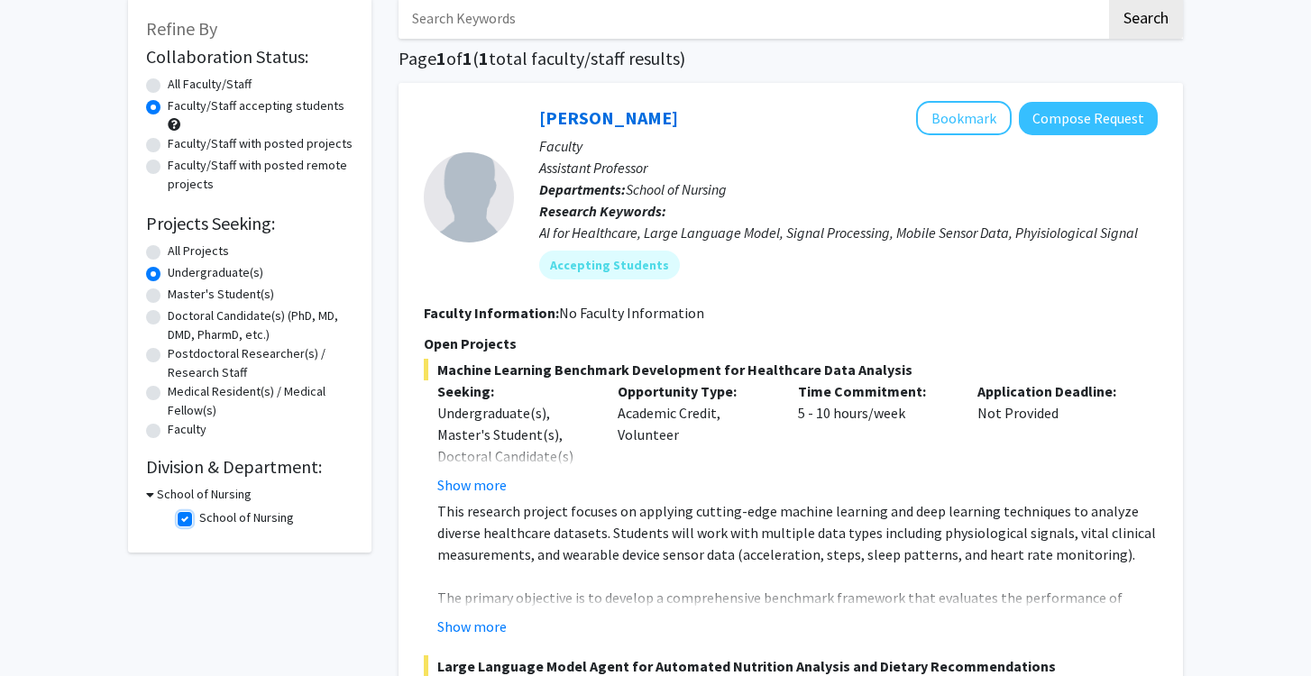
checkbox input "false"
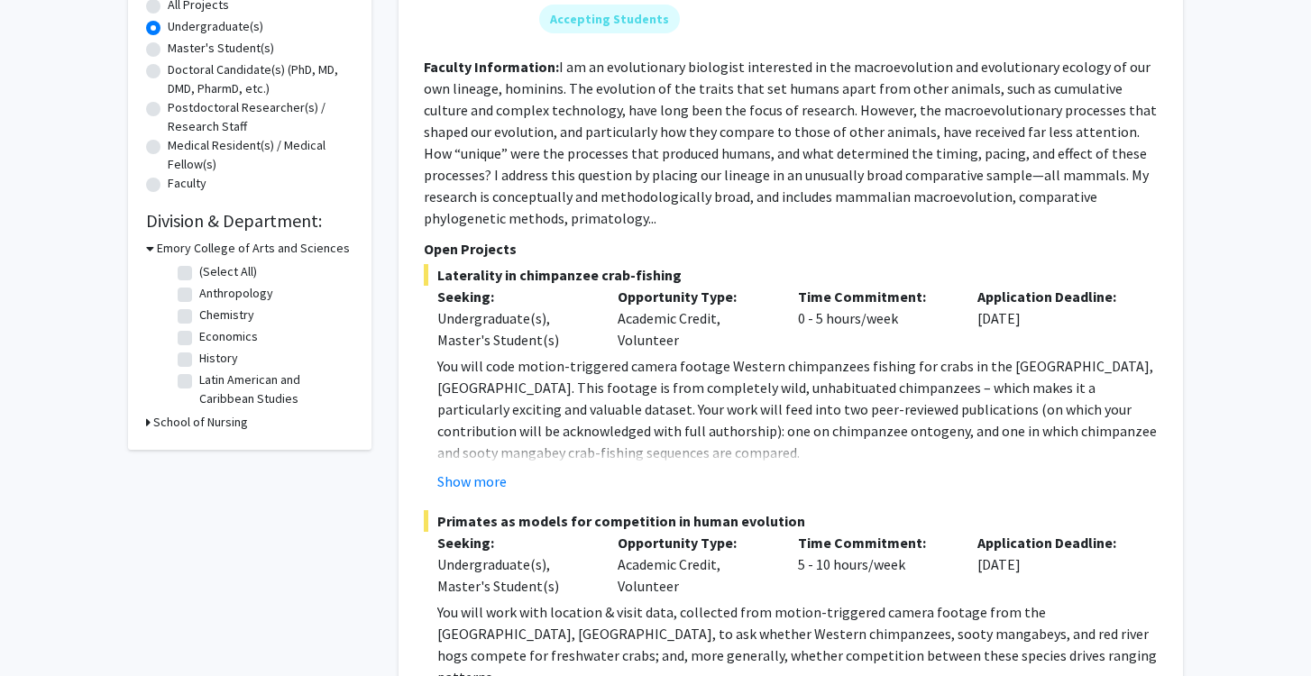
scroll to position [357, 0]
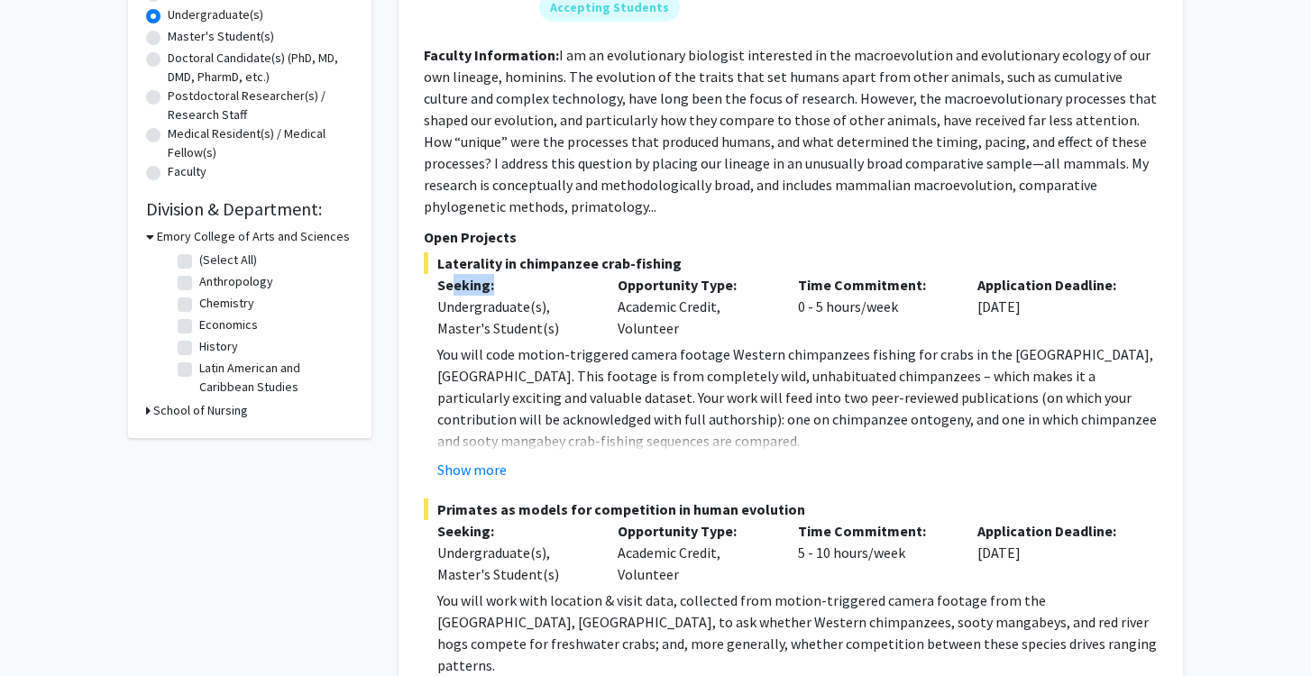
drag, startPoint x: 452, startPoint y: 278, endPoint x: 513, endPoint y: 281, distance: 61.4
click at [511, 281] on p "Seeking:" at bounding box center [513, 285] width 153 height 22
click at [639, 300] on div "Opportunity Type: Academic Credit, Volunteer" at bounding box center [694, 306] width 180 height 65
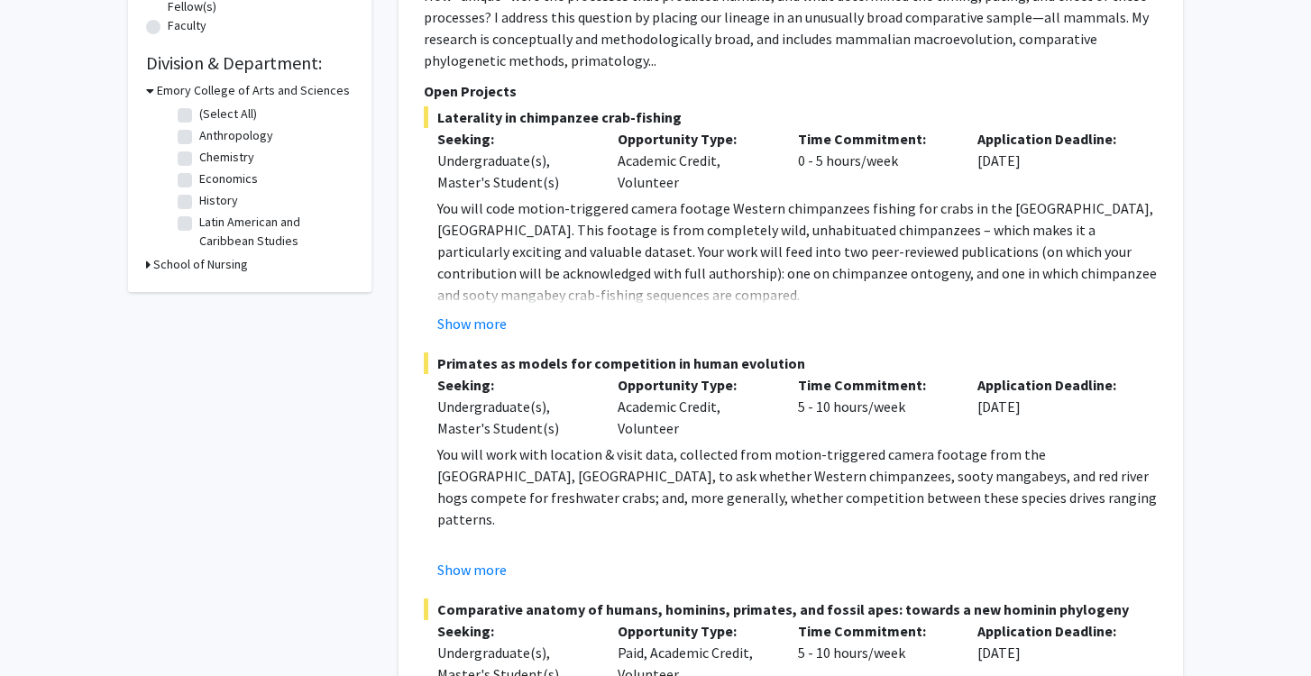
scroll to position [515, 0]
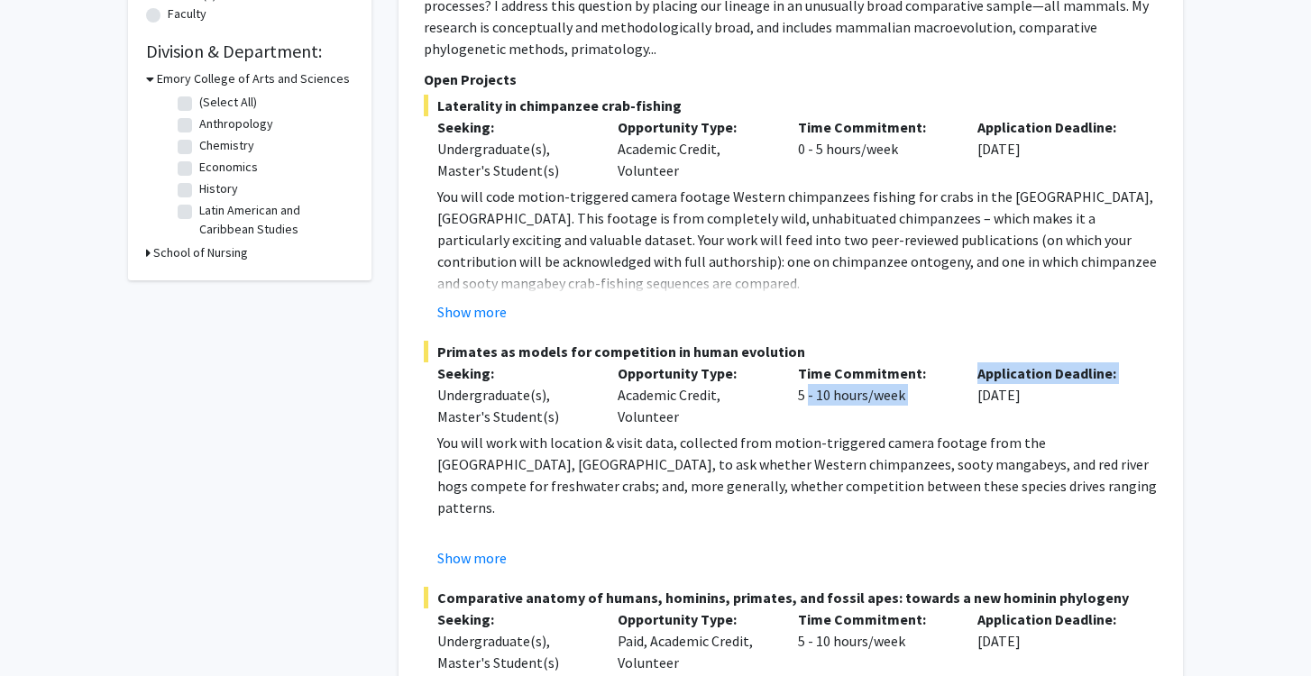
drag, startPoint x: 801, startPoint y: 398, endPoint x: 981, endPoint y: 392, distance: 180.4
click at [981, 392] on div "Seeking: Undergraduate(s), Master's Student(s) Opportunity Type: Academic Credi…" at bounding box center [777, 394] width 734 height 65
click at [1029, 424] on div "Application Deadline: Oct 31, 2025" at bounding box center [1054, 394] width 180 height 65
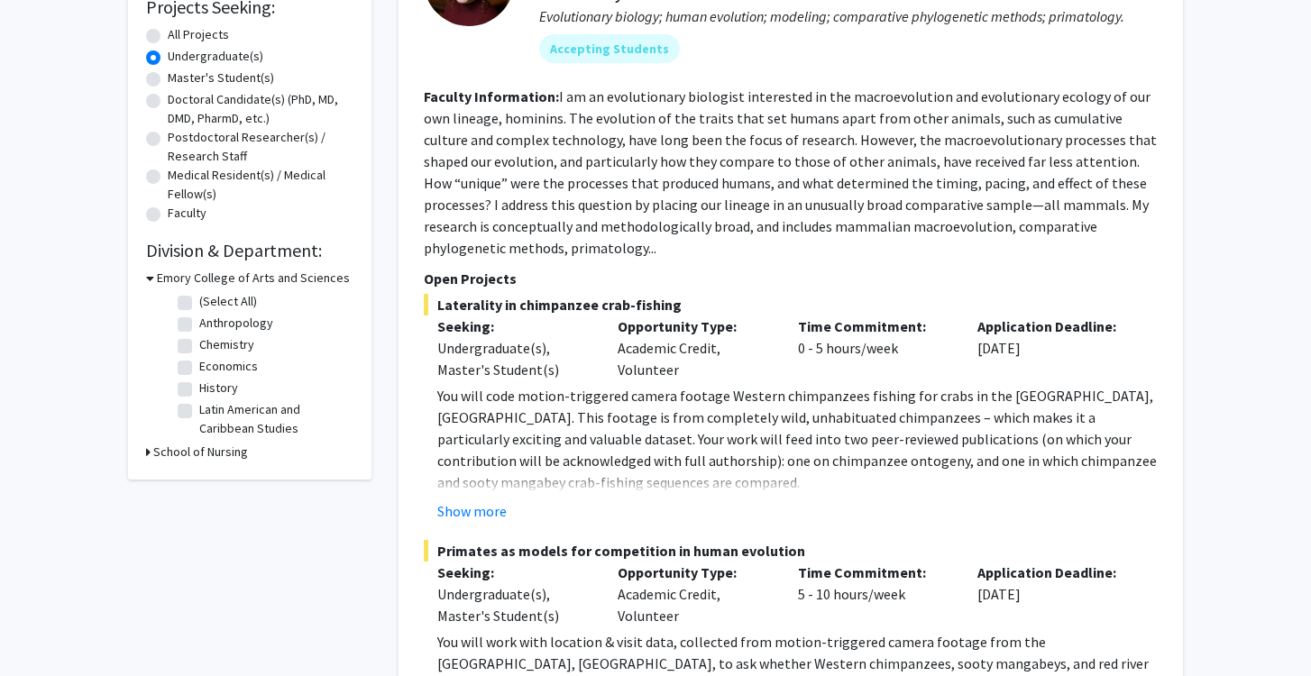
scroll to position [304, 0]
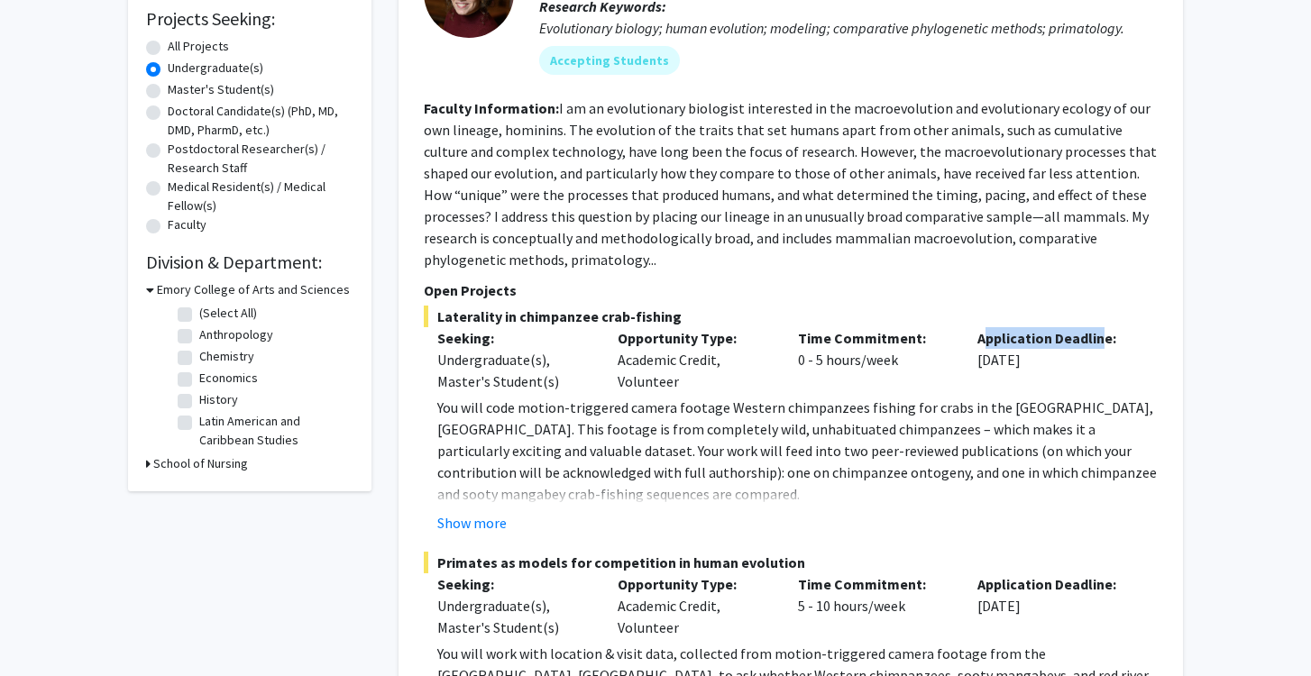
drag, startPoint x: 986, startPoint y: 336, endPoint x: 1104, endPoint y: 333, distance: 117.3
click at [1104, 333] on p "Application Deadline:" at bounding box center [1053, 338] width 153 height 22
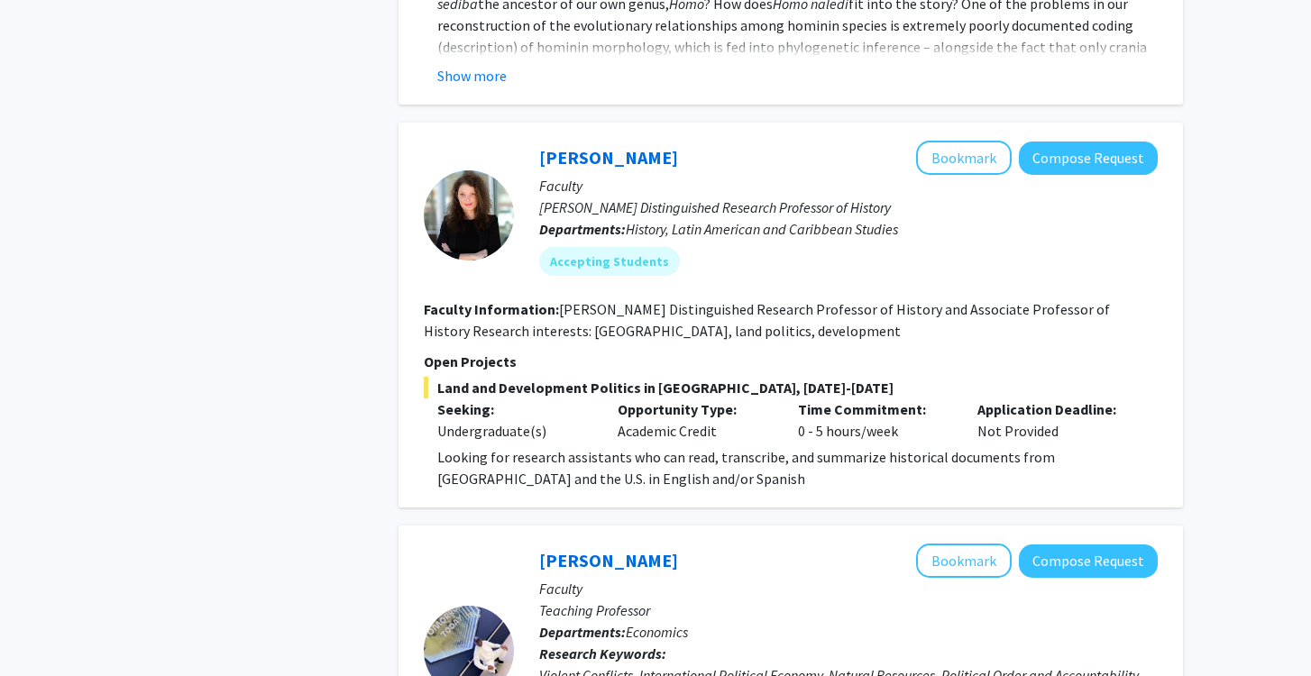
scroll to position [1324, 0]
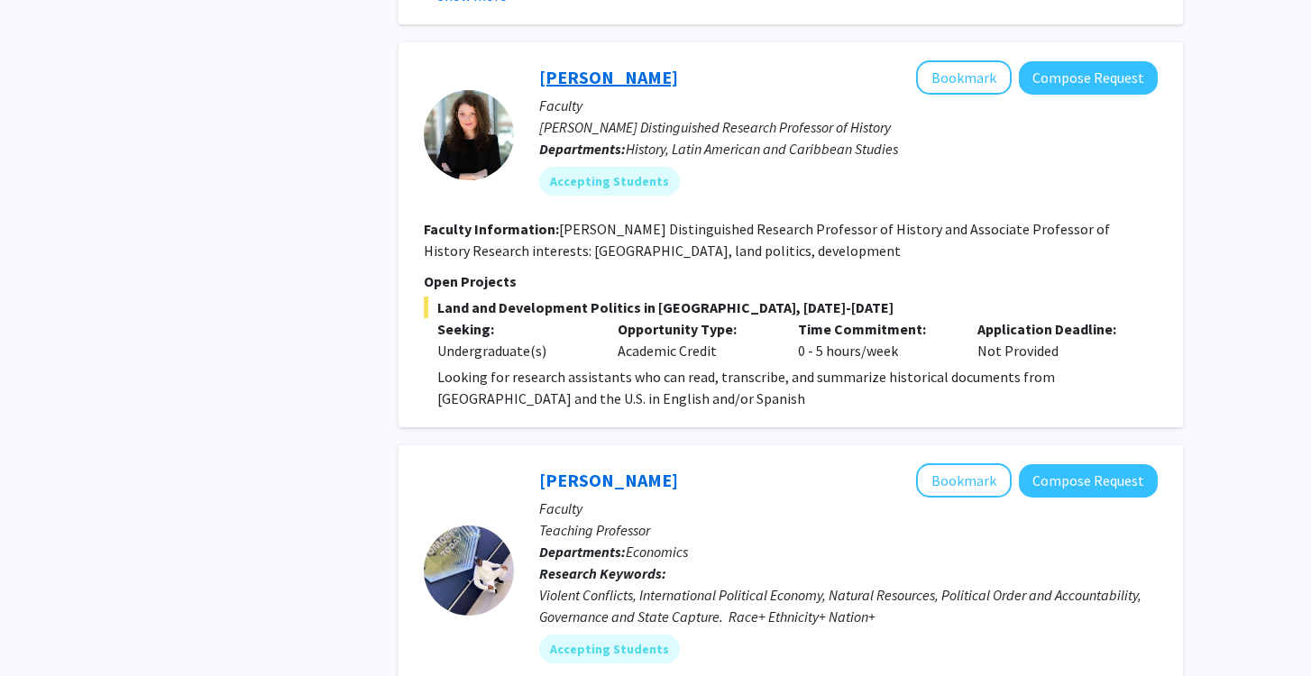
click at [555, 86] on link "Adriana Chira" at bounding box center [608, 77] width 139 height 23
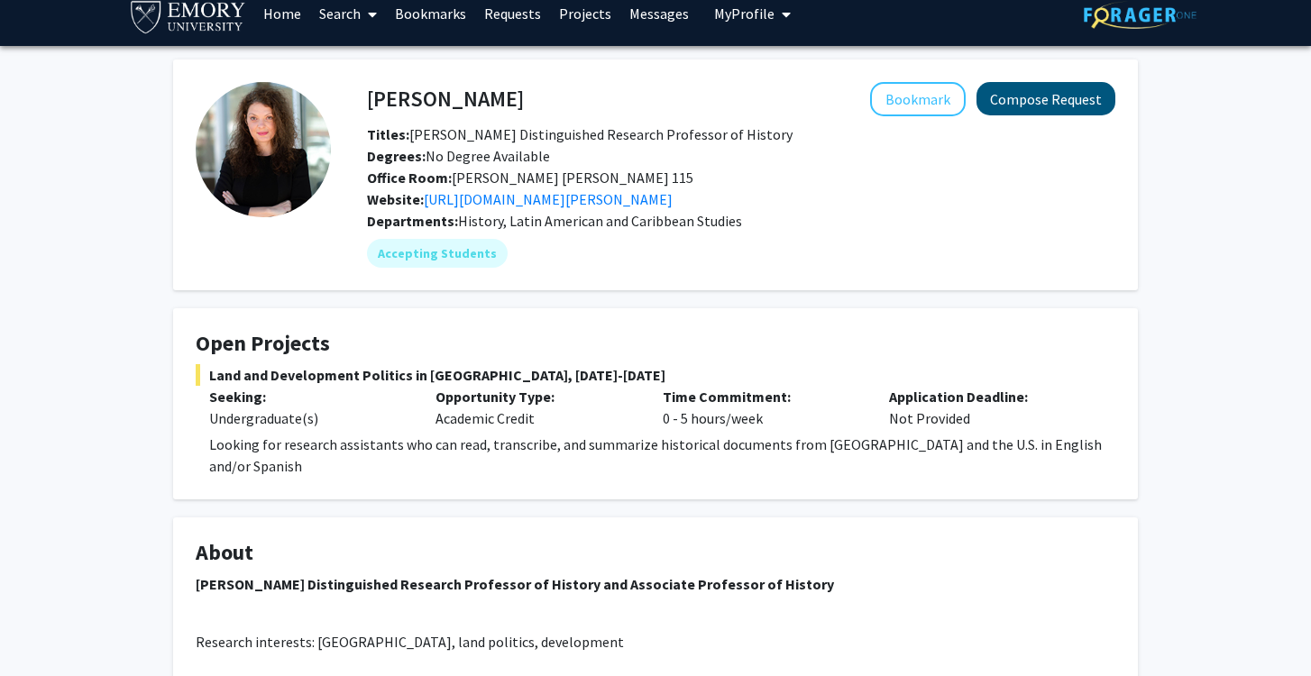
scroll to position [16, 0]
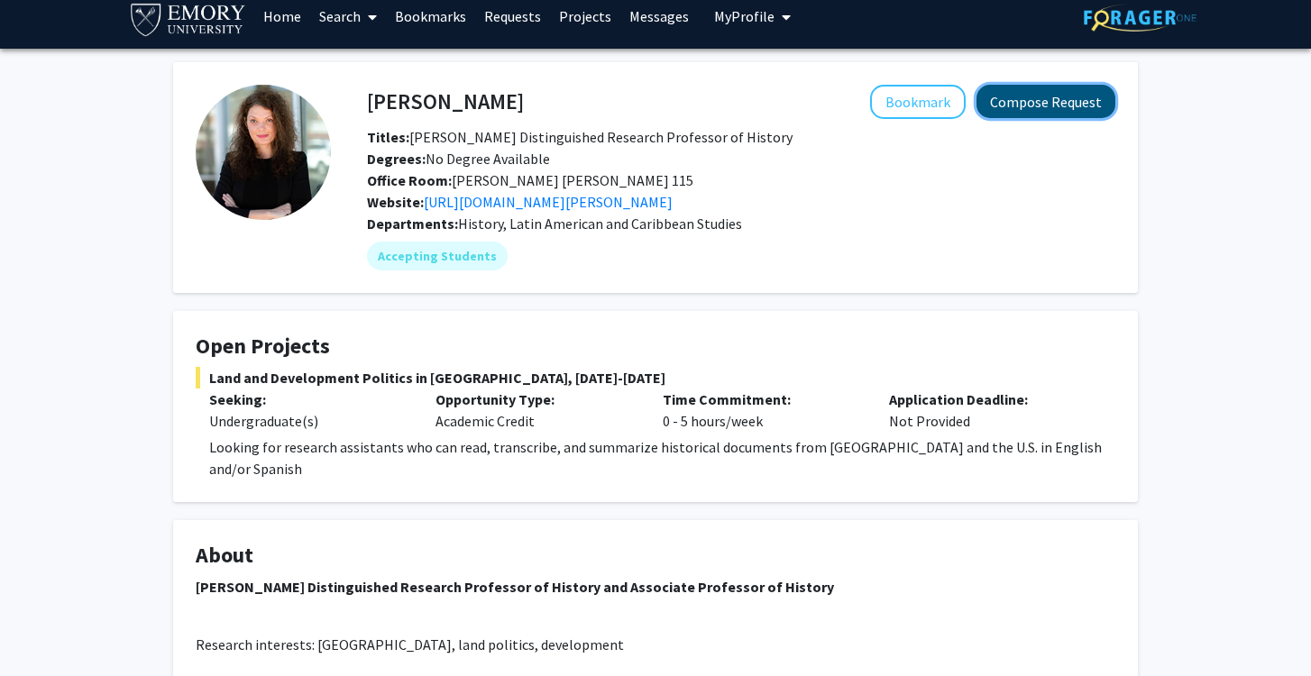
click at [1016, 87] on button "Compose Request" at bounding box center [1045, 101] width 139 height 33
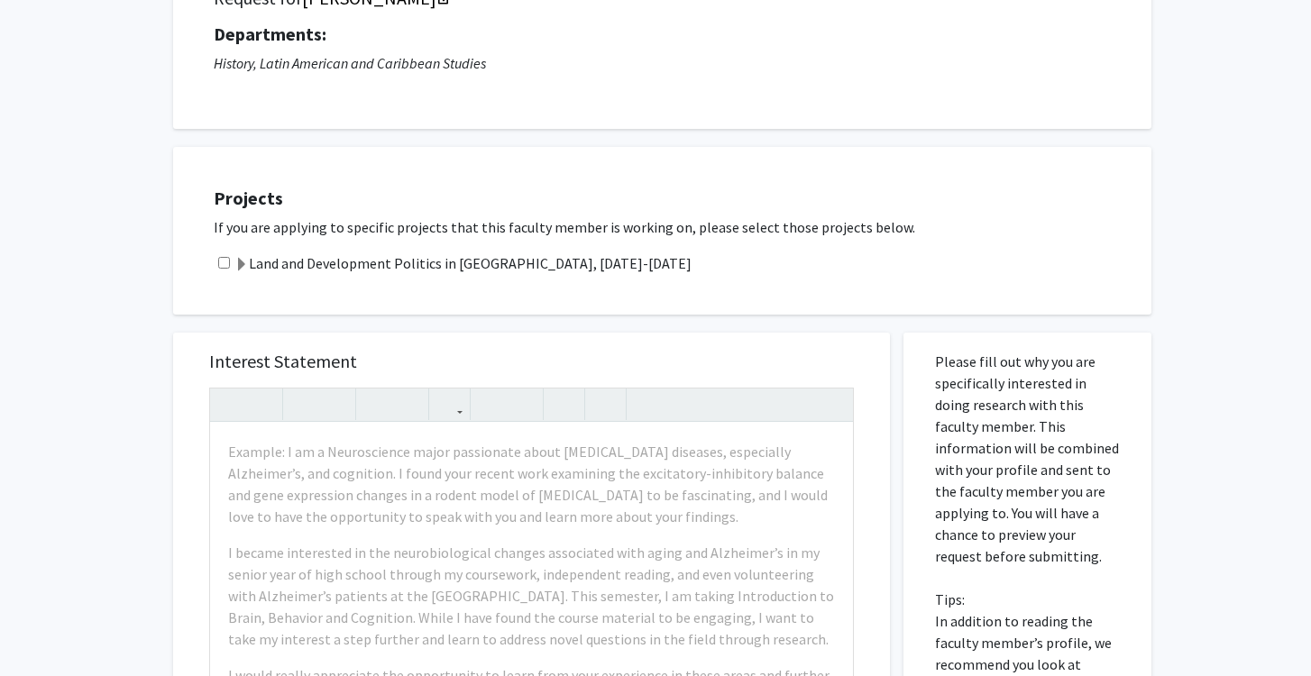
scroll to position [157, 0]
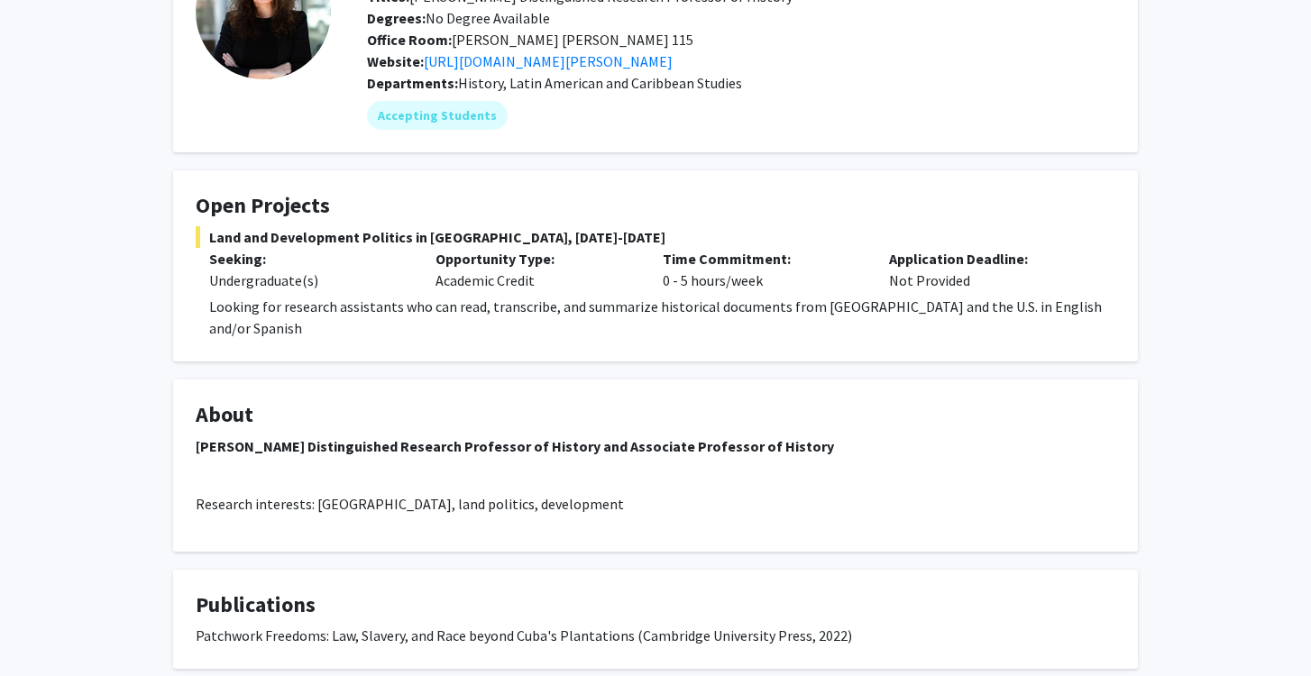
scroll to position [16, 0]
